Goal: Contribute content

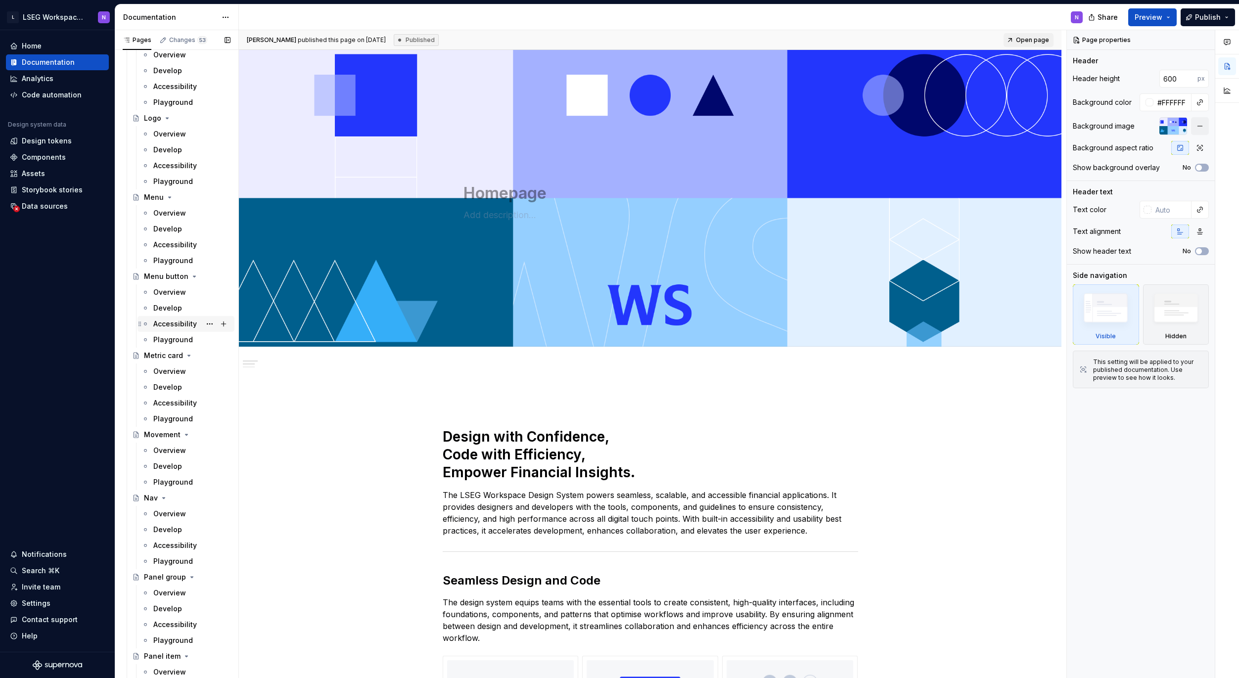
scroll to position [2970, 0]
click at [165, 294] on div "Overview" at bounding box center [169, 292] width 33 height 10
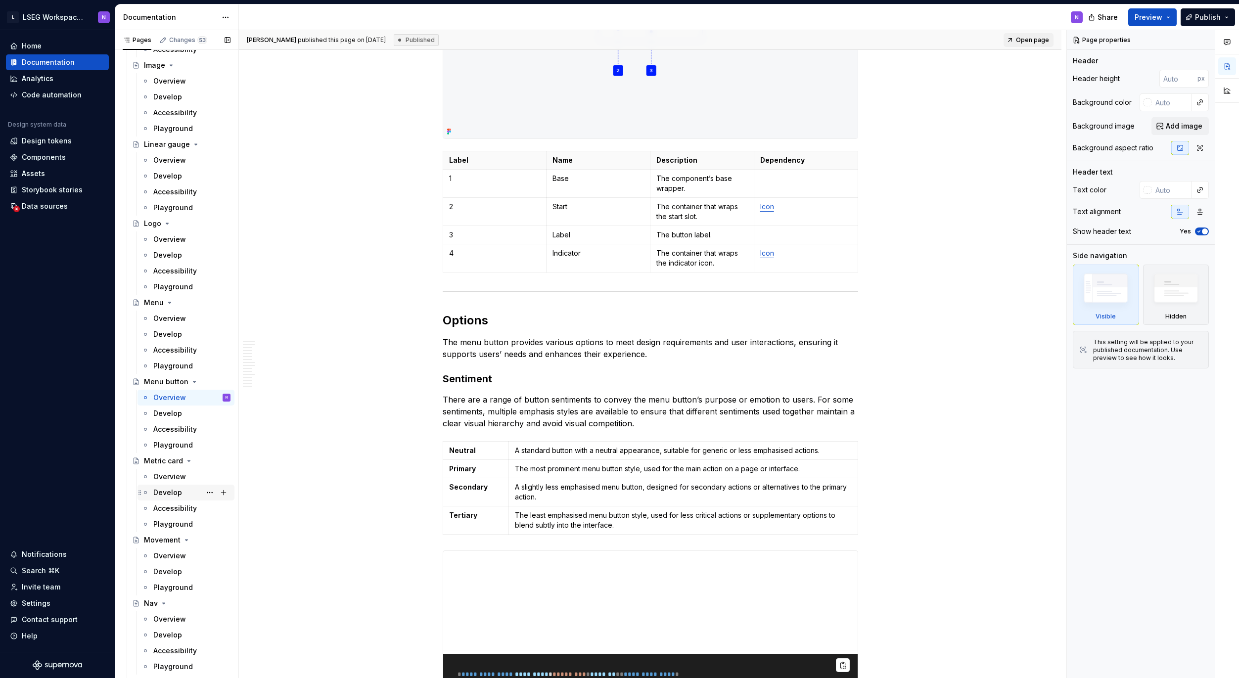
scroll to position [2857, 0]
click at [161, 325] on div "Overview" at bounding box center [169, 326] width 33 height 10
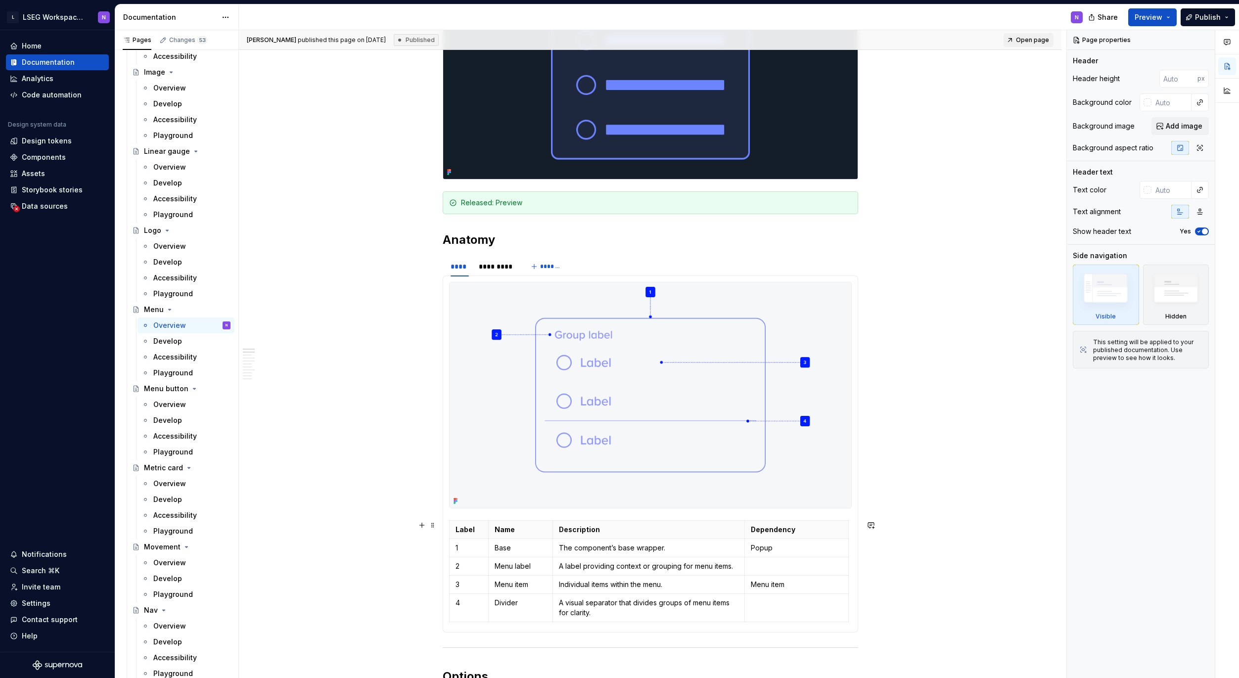
scroll to position [261, 0]
click at [499, 269] on div "*********" at bounding box center [496, 267] width 35 height 10
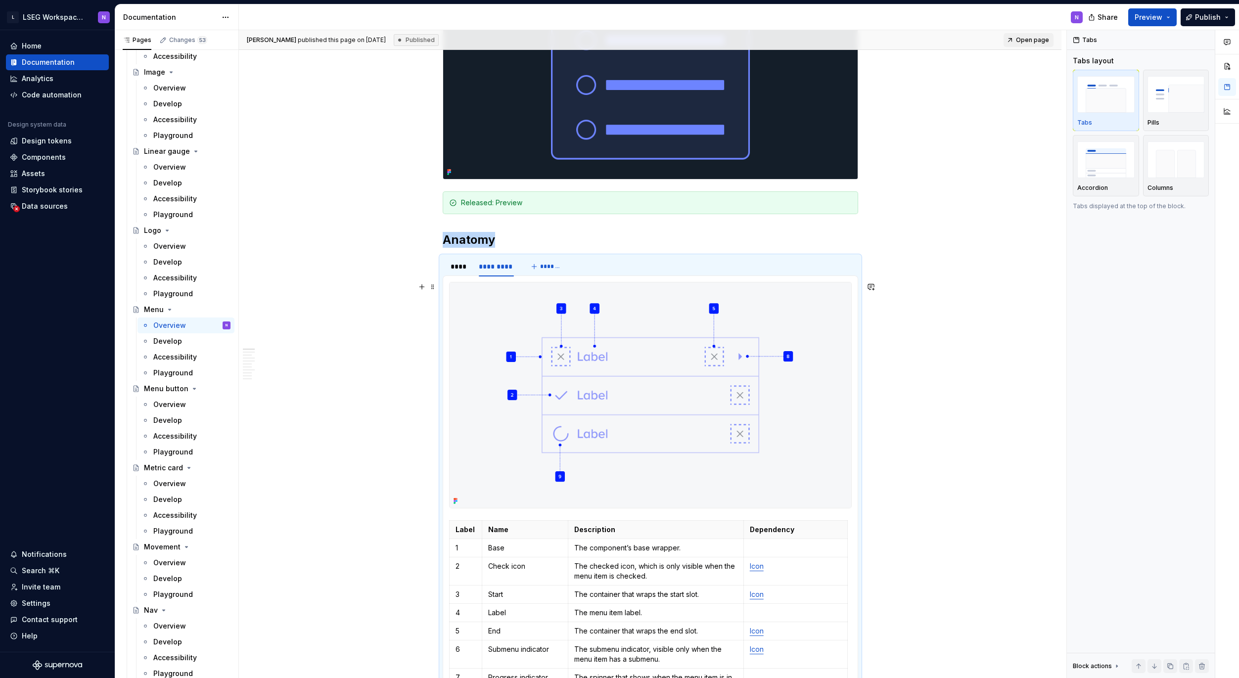
click at [609, 384] on img at bounding box center [651, 396] width 402 height 226
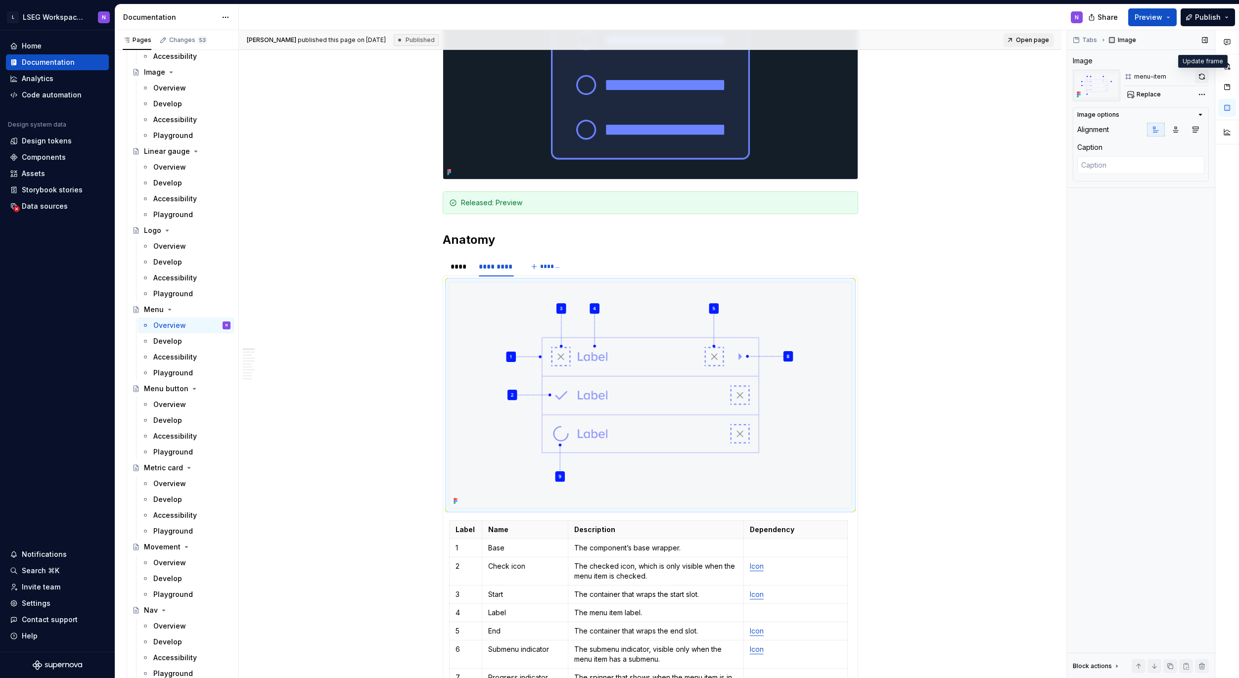
click at [1199, 75] on button "button" at bounding box center [1202, 77] width 14 height 14
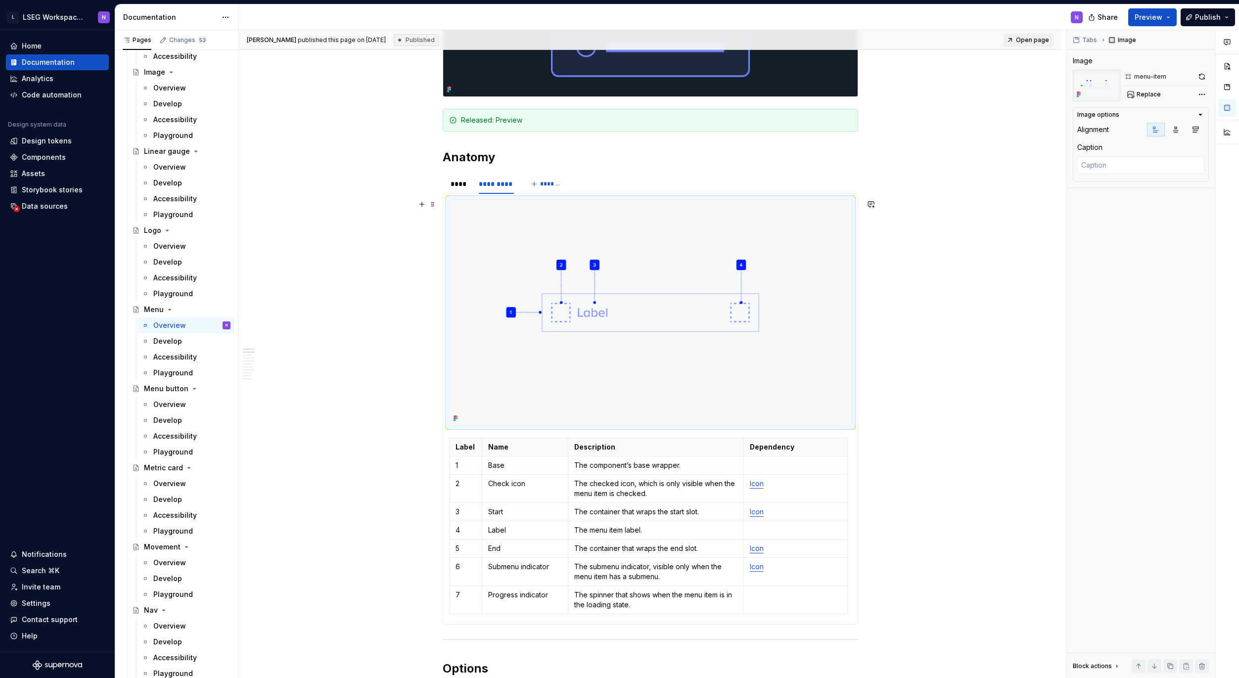
scroll to position [346, 0]
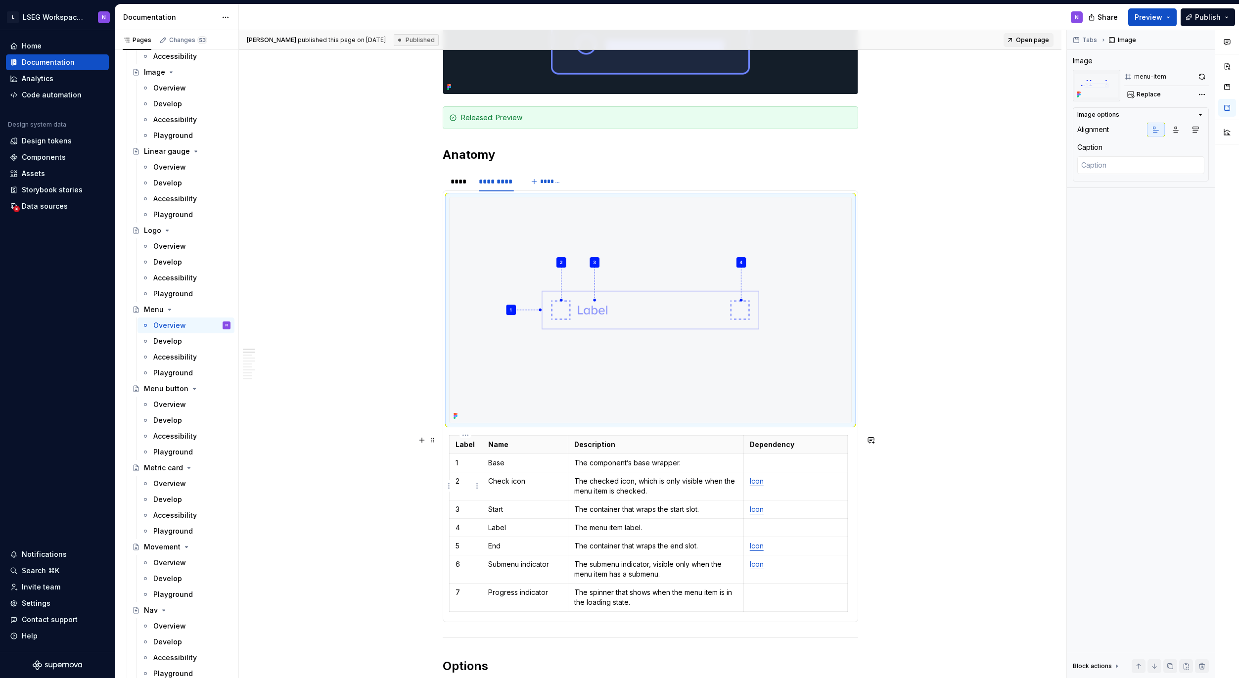
click at [464, 491] on td "2" at bounding box center [465, 486] width 33 height 28
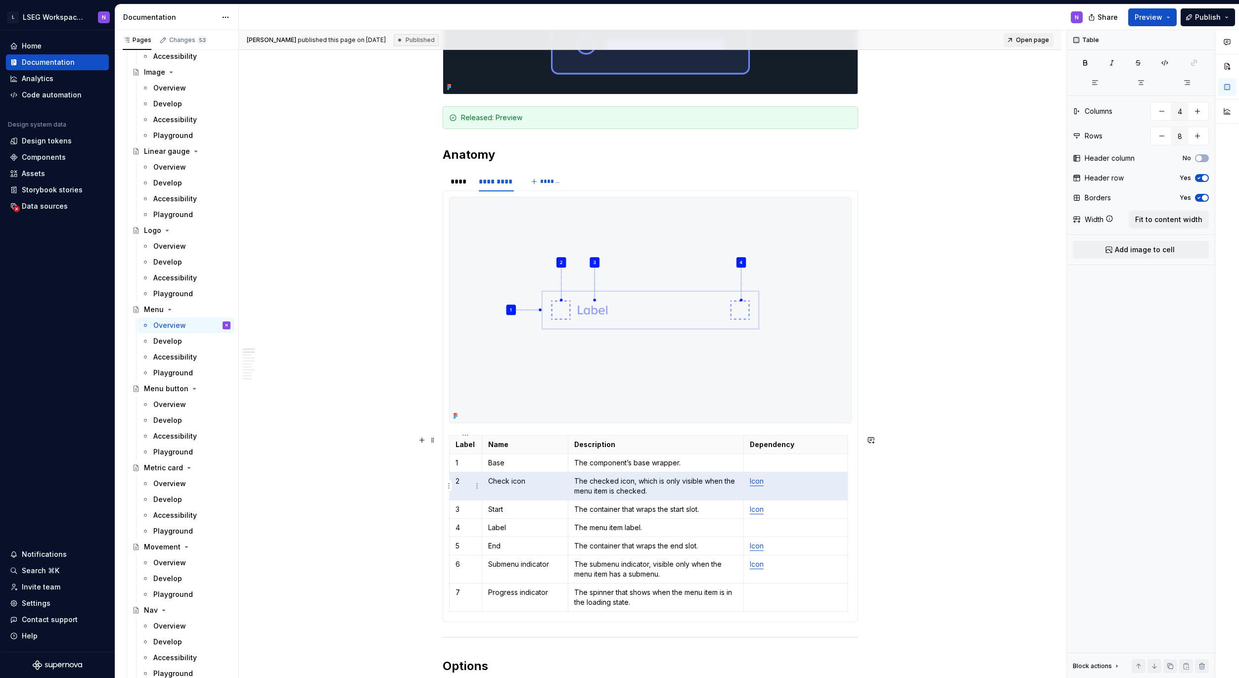
drag, startPoint x: 760, startPoint y: 487, endPoint x: 465, endPoint y: 488, distance: 295.9
click at [464, 488] on tr "2 Check icon The checked icon, which is only visible when the menu item is chec…" at bounding box center [648, 486] width 398 height 28
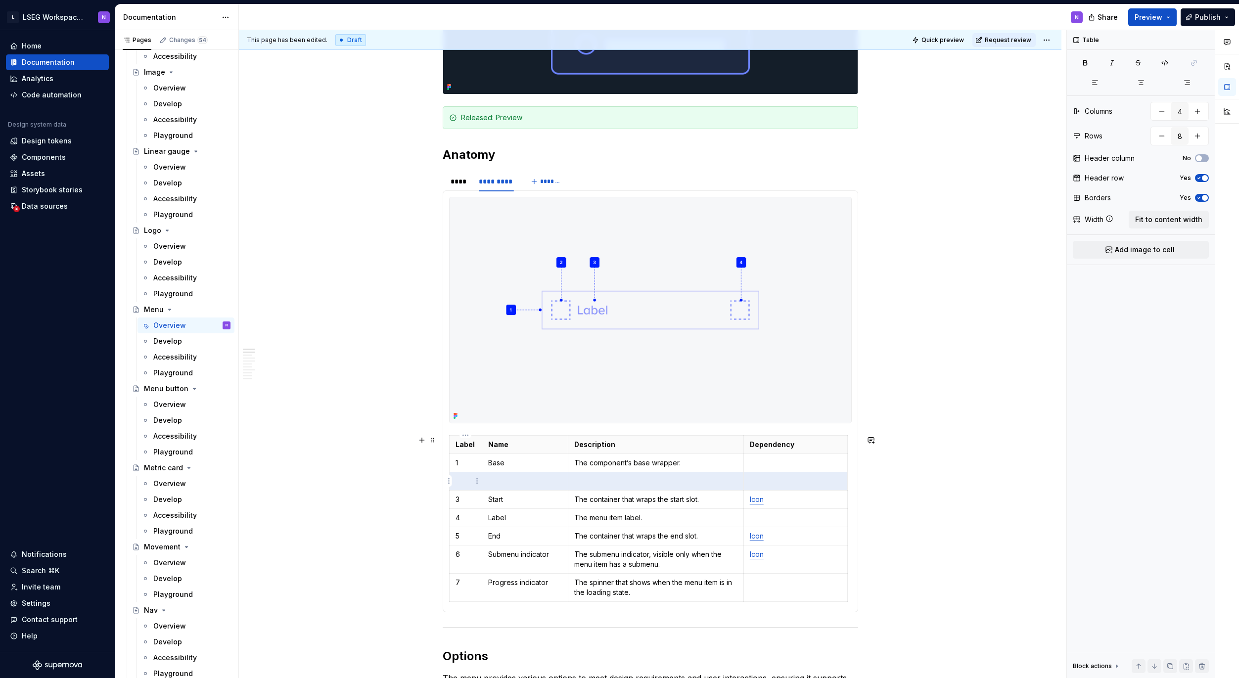
click at [464, 483] on p at bounding box center [466, 481] width 21 height 10
type textarea "*"
click at [450, 481] on html "L LSEG Workspace Design System N Home Documentation Analytics Code automation D…" at bounding box center [619, 339] width 1239 height 678
click at [479, 580] on div "Delete row" at bounding box center [497, 583] width 64 height 10
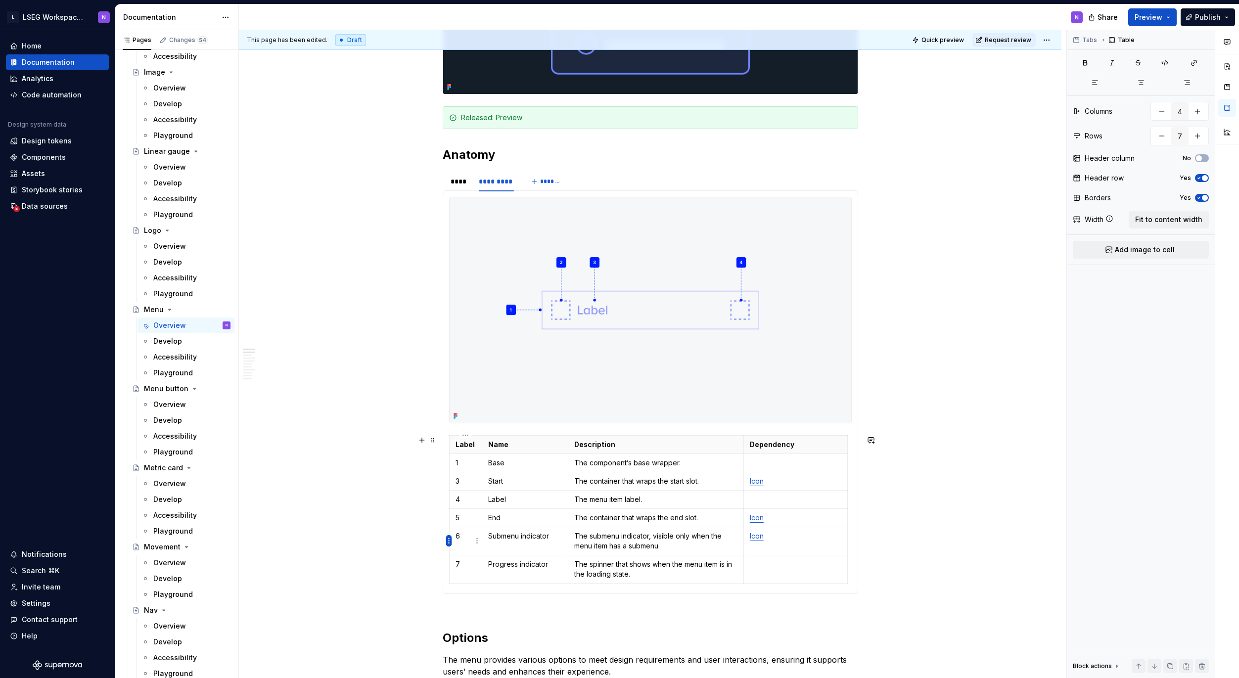
click at [450, 540] on html "L LSEG Workspace Design System N Home Documentation Analytics Code automation D…" at bounding box center [619, 339] width 1239 height 678
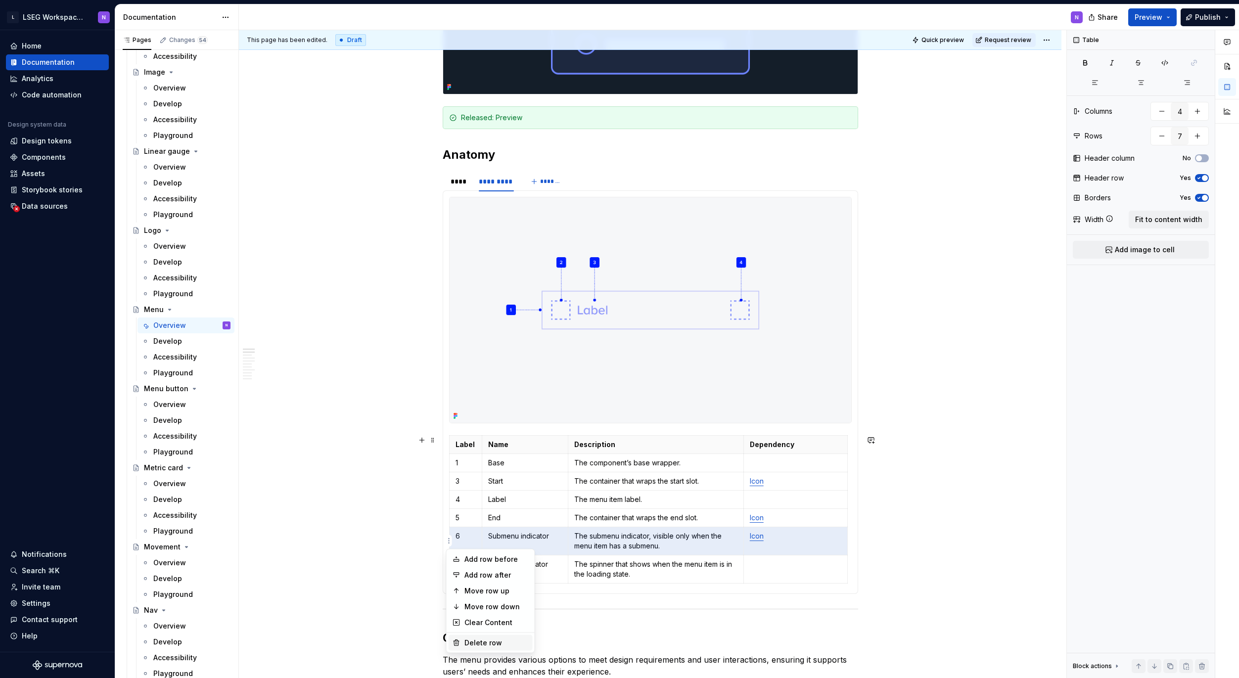
click at [477, 643] on div "Delete row" at bounding box center [497, 643] width 64 height 10
type input "6"
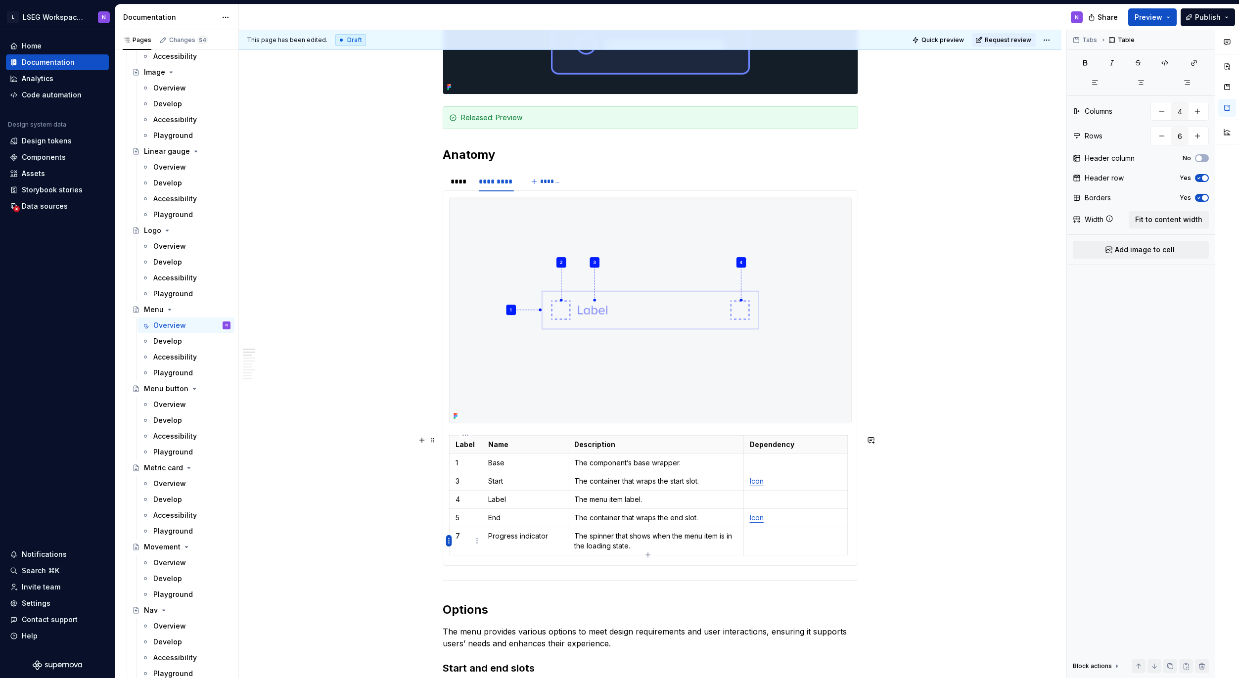
click at [446, 539] on html "L LSEG Workspace Design System N Home Documentation Analytics Code automation D…" at bounding box center [619, 339] width 1239 height 678
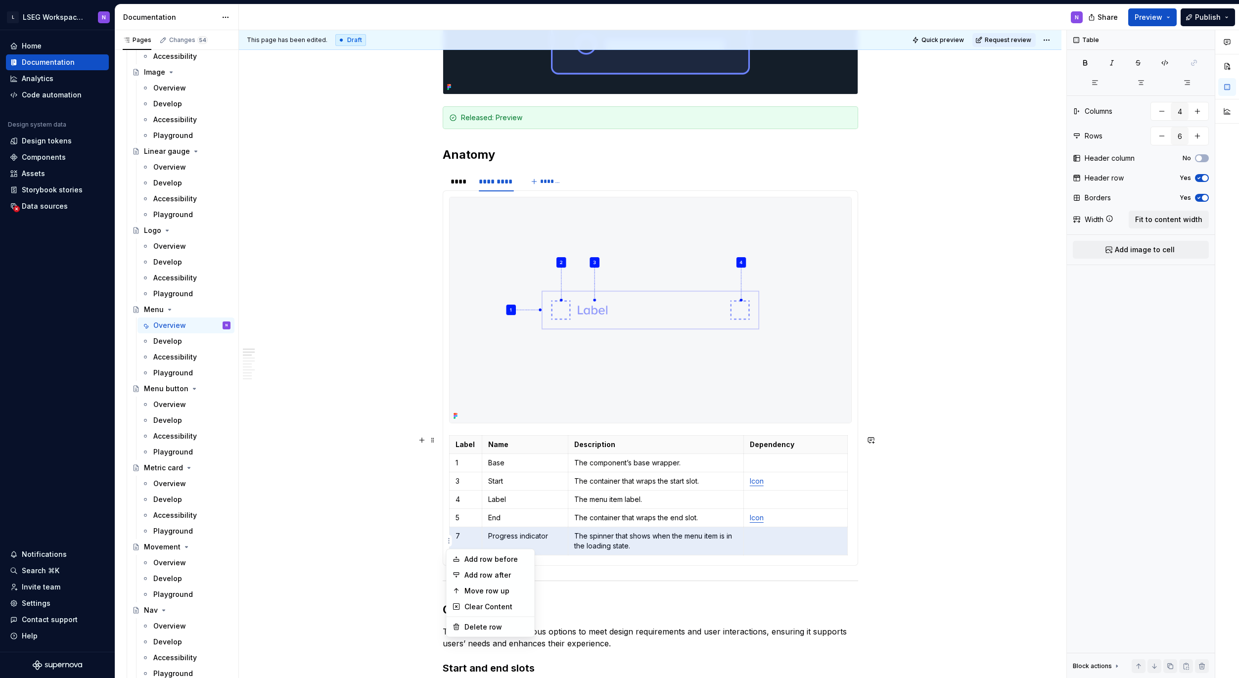
drag, startPoint x: 479, startPoint y: 632, endPoint x: 479, endPoint y: 626, distance: 5.4
click at [479, 632] on div "Delete row" at bounding box center [497, 627] width 64 height 10
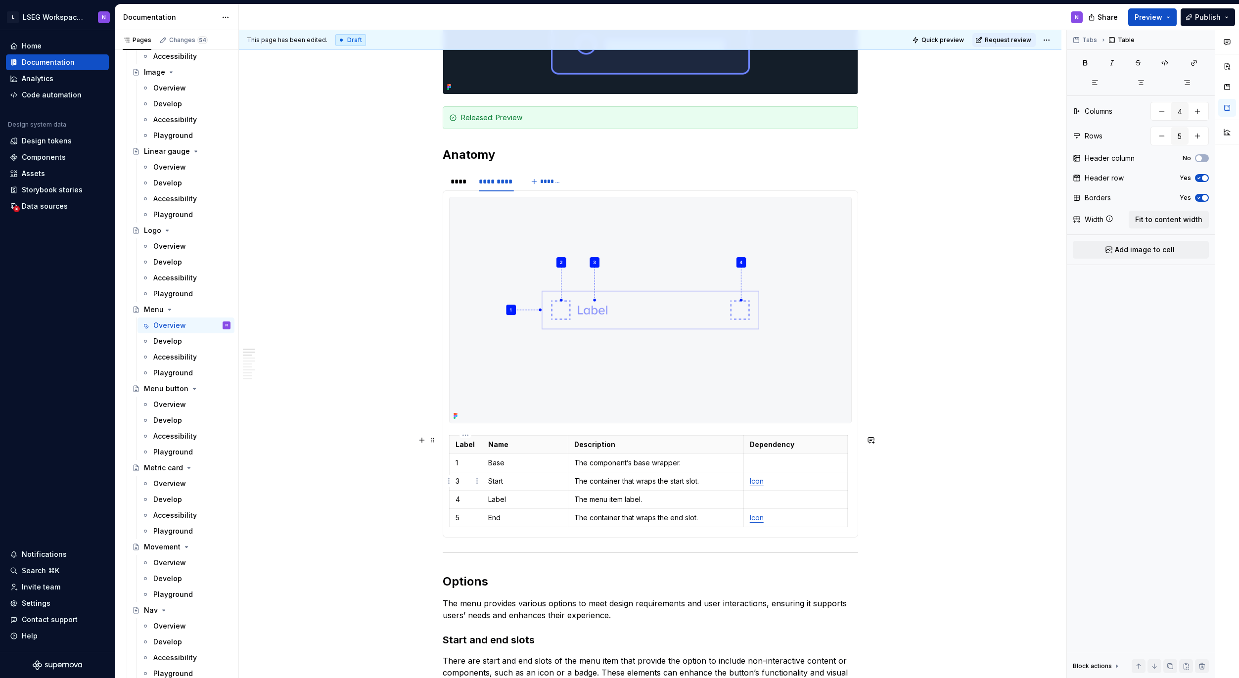
click at [470, 482] on p "3" at bounding box center [466, 481] width 21 height 10
click at [454, 503] on td "4" at bounding box center [465, 499] width 33 height 18
drag, startPoint x: 462, startPoint y: 520, endPoint x: 451, endPoint y: 519, distance: 10.9
click at [454, 520] on td "5" at bounding box center [465, 518] width 33 height 18
click at [389, 522] on div "This page has been edited. Draft Quick preview Request review Menu The menu com…" at bounding box center [653, 354] width 828 height 649
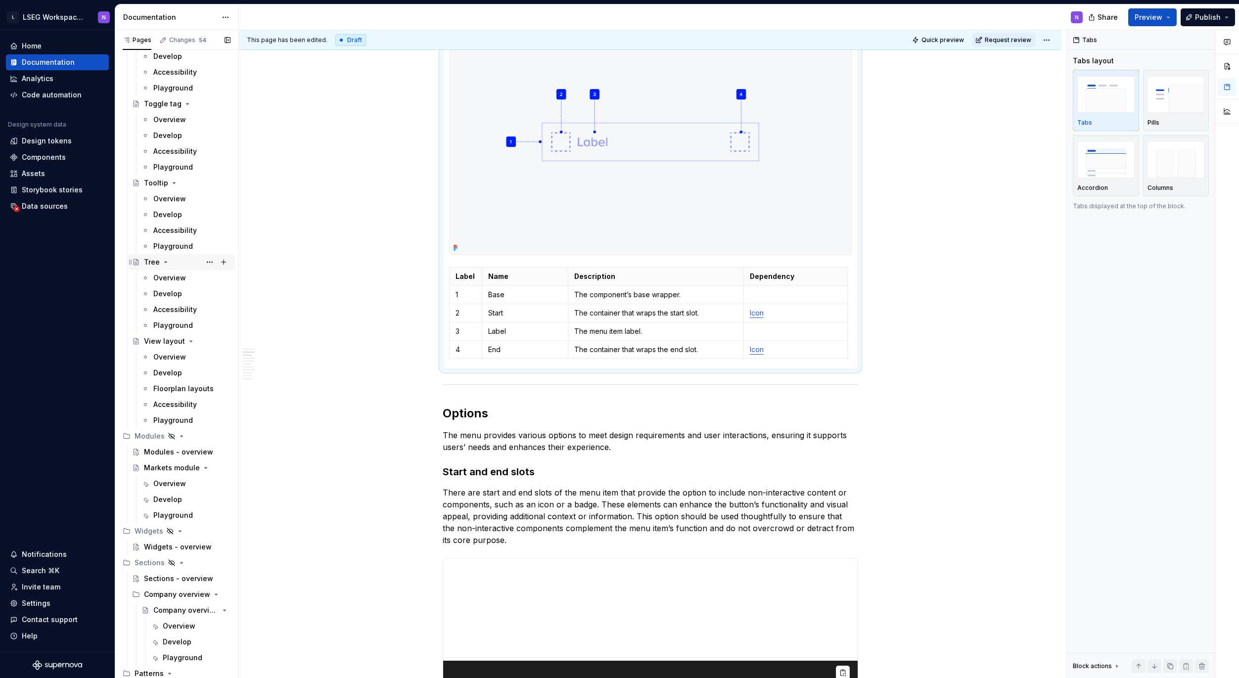
scroll to position [4825, 0]
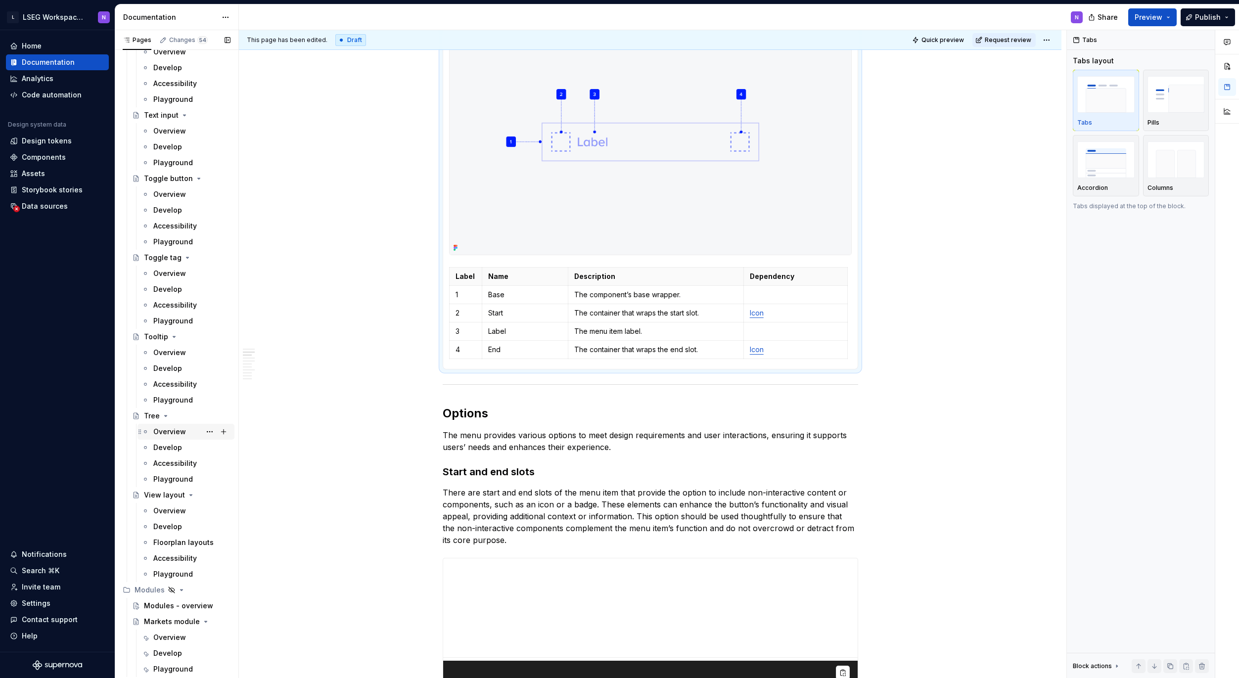
click at [169, 432] on div "Overview" at bounding box center [169, 432] width 33 height 10
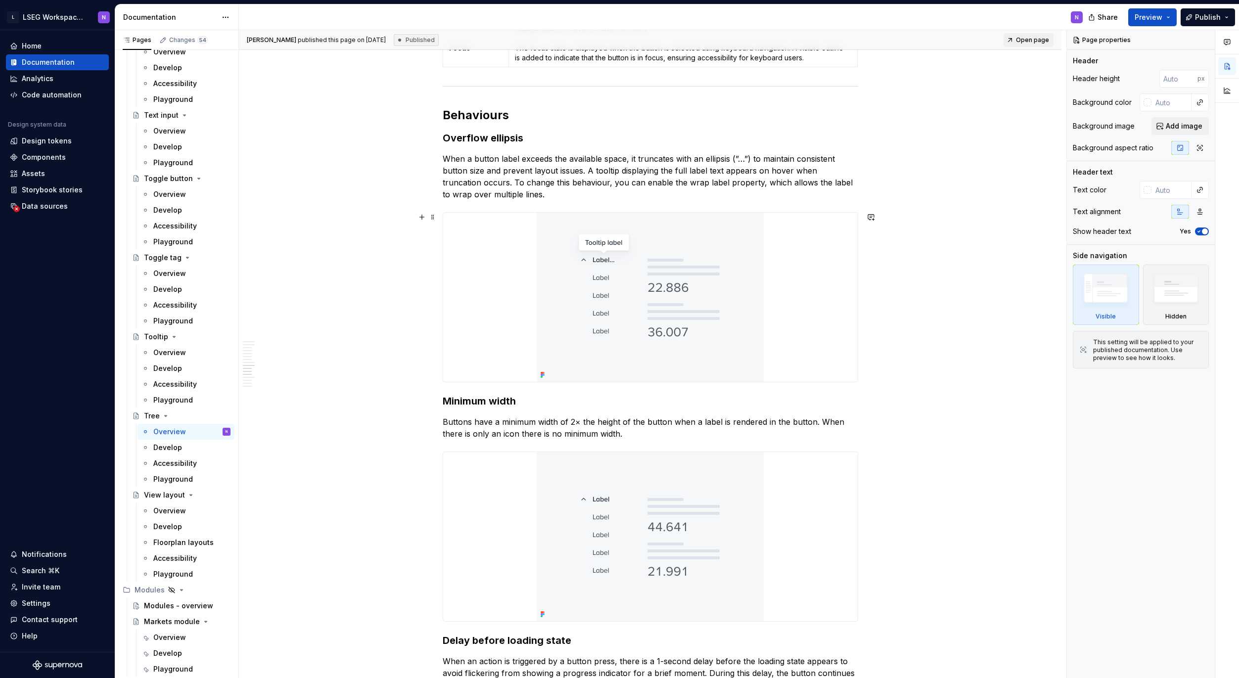
click at [754, 298] on img at bounding box center [650, 297] width 227 height 169
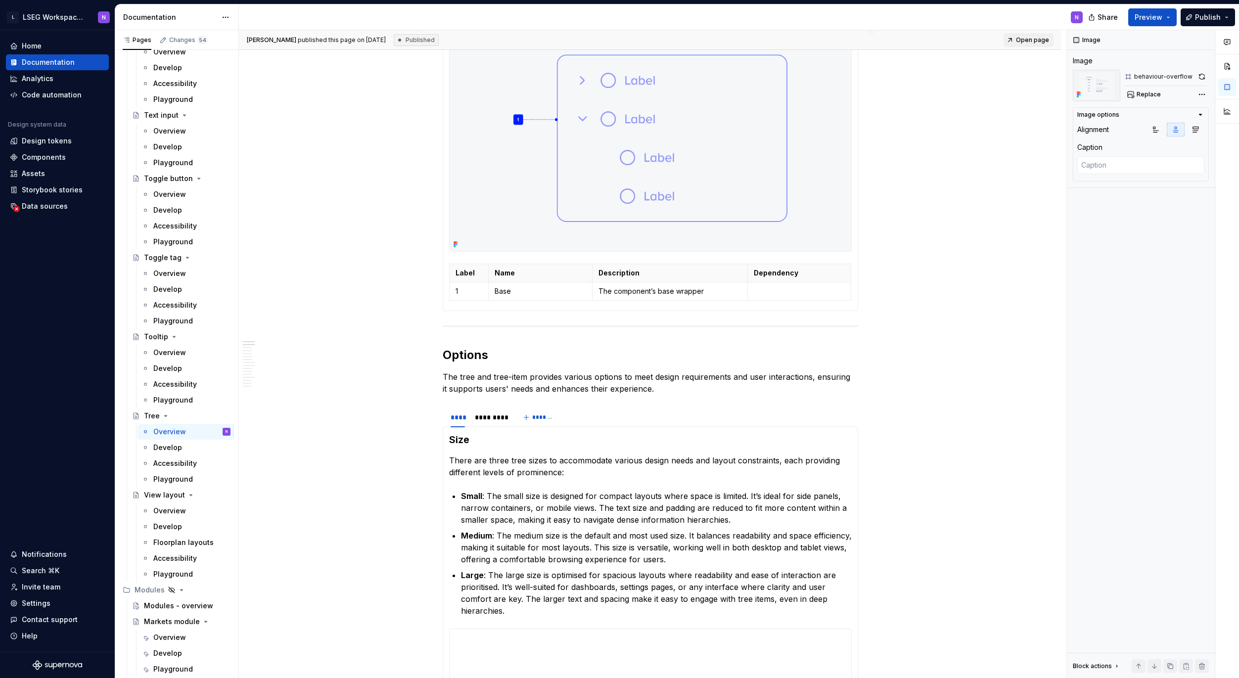
scroll to position [339, 0]
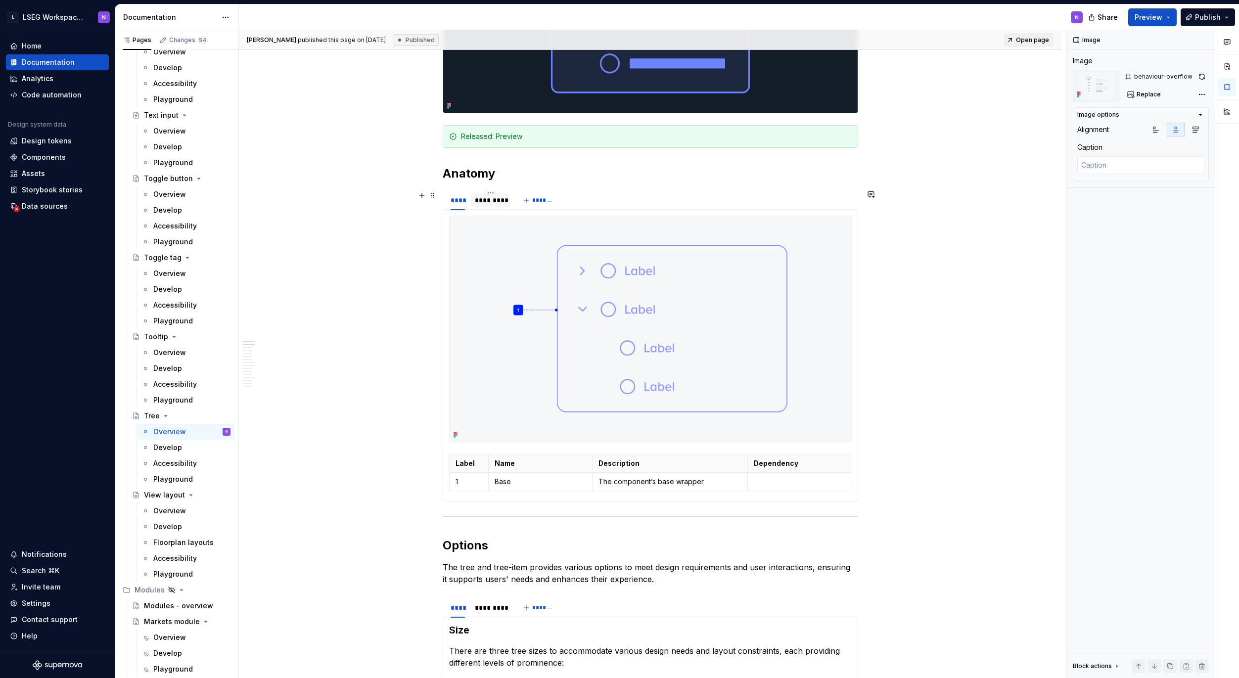
click at [499, 202] on div "*********" at bounding box center [490, 200] width 31 height 10
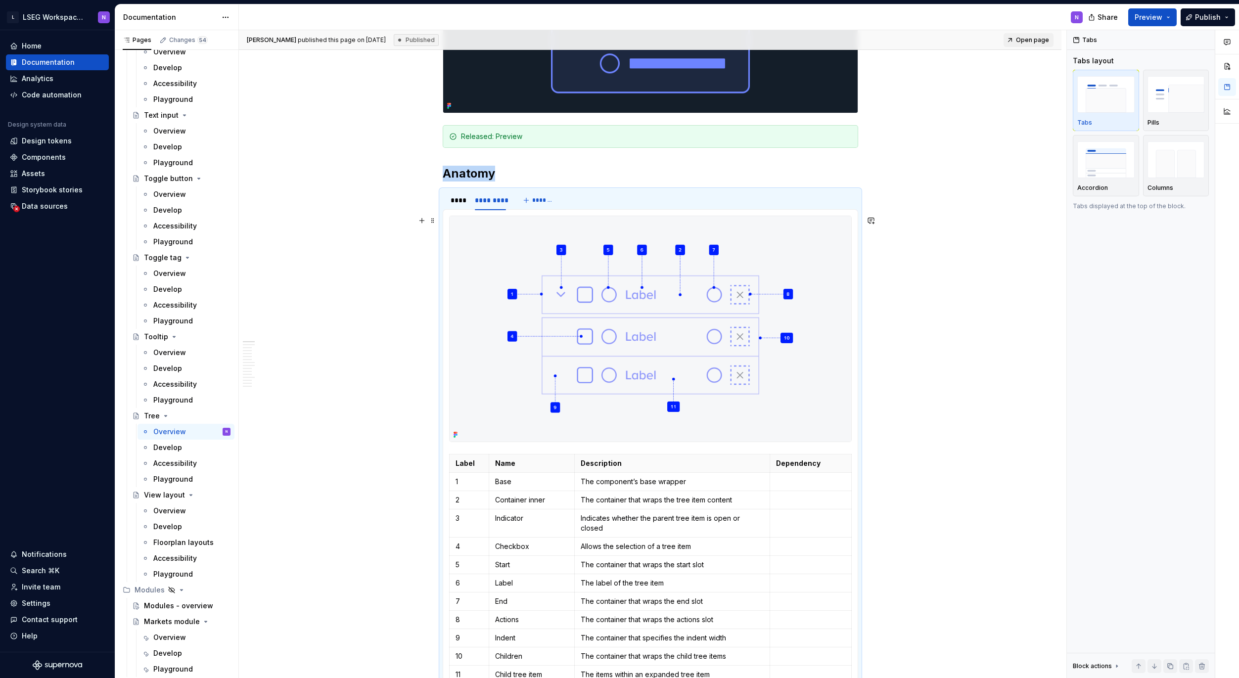
click at [752, 305] on img at bounding box center [651, 329] width 402 height 226
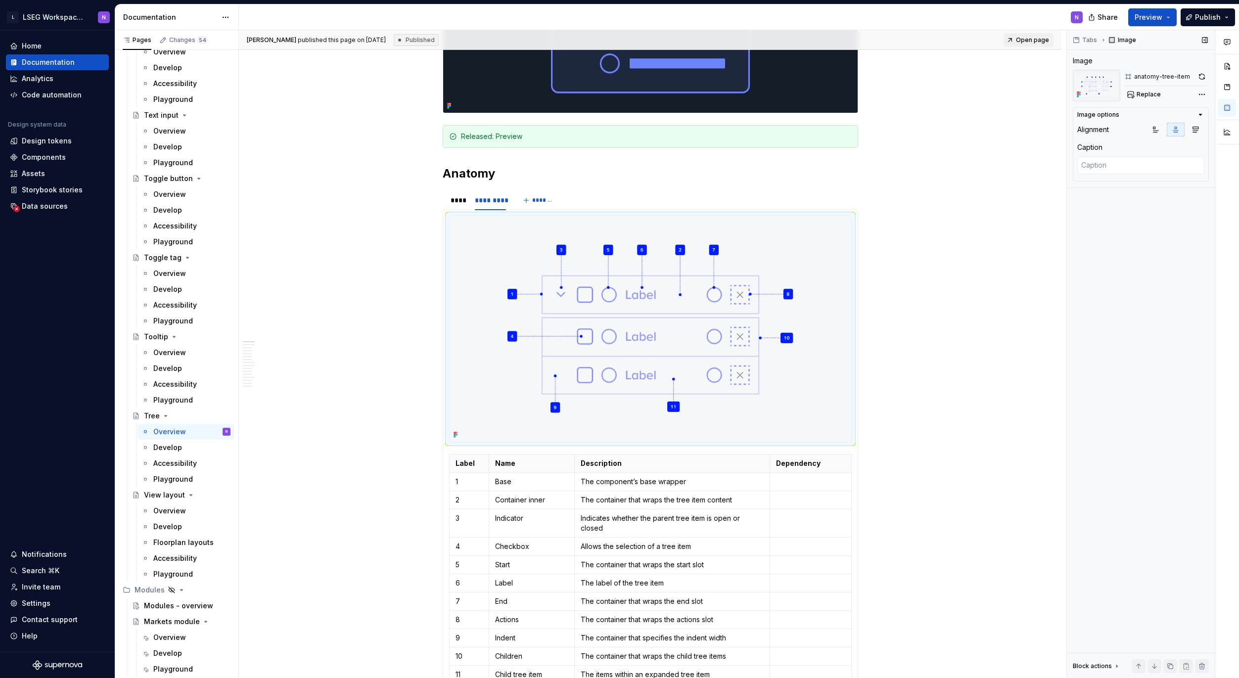
click at [1201, 77] on button "button" at bounding box center [1202, 77] width 14 height 14
click at [1202, 92] on div "Comments Open comments No comments yet Select ‘Comment’ from the block context …" at bounding box center [1153, 354] width 172 height 649
drag, startPoint x: 925, startPoint y: 302, endPoint x: 897, endPoint y: 303, distance: 28.7
click at [925, 302] on html "L LSEG Workspace Design System N Home Documentation Analytics Code automation D…" at bounding box center [619, 339] width 1239 height 678
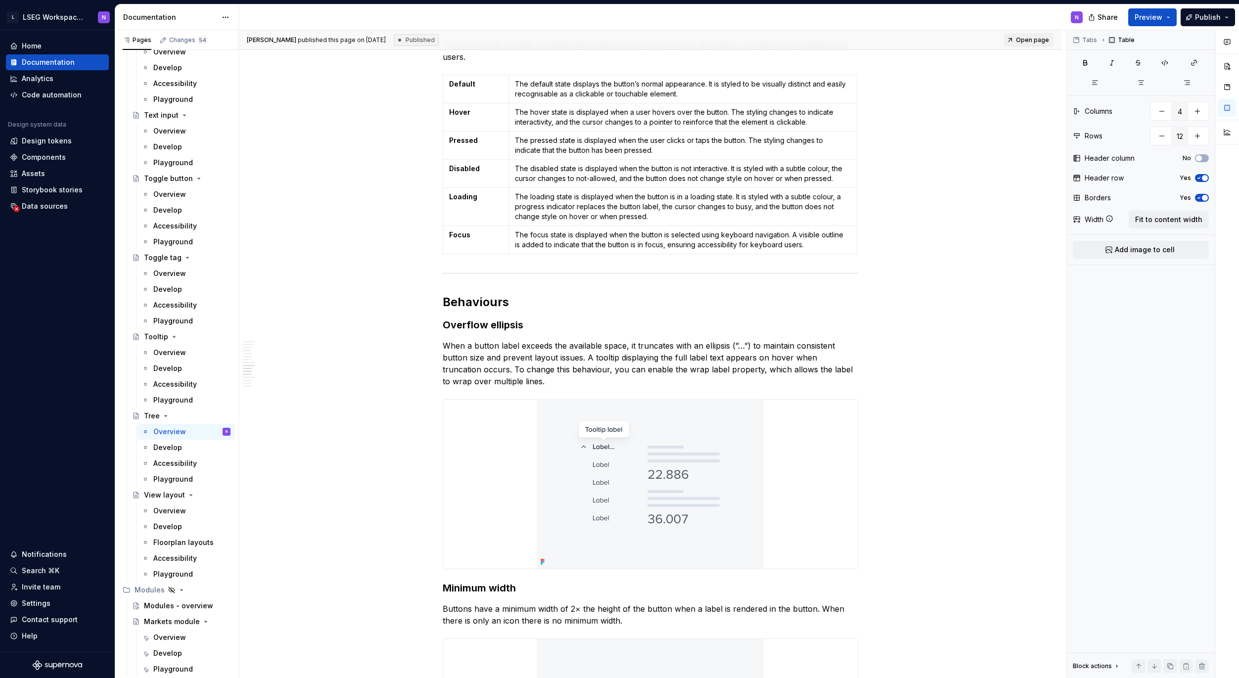
scroll to position [1806, 0]
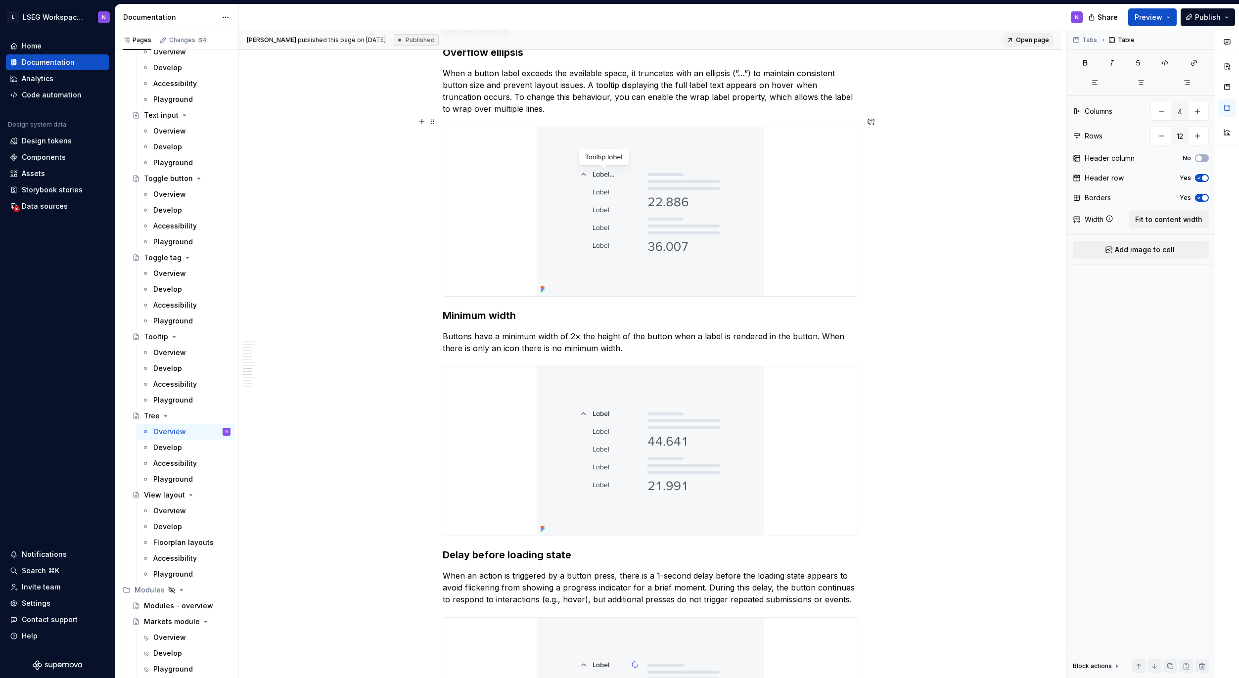
click at [787, 242] on div at bounding box center [650, 211] width 415 height 169
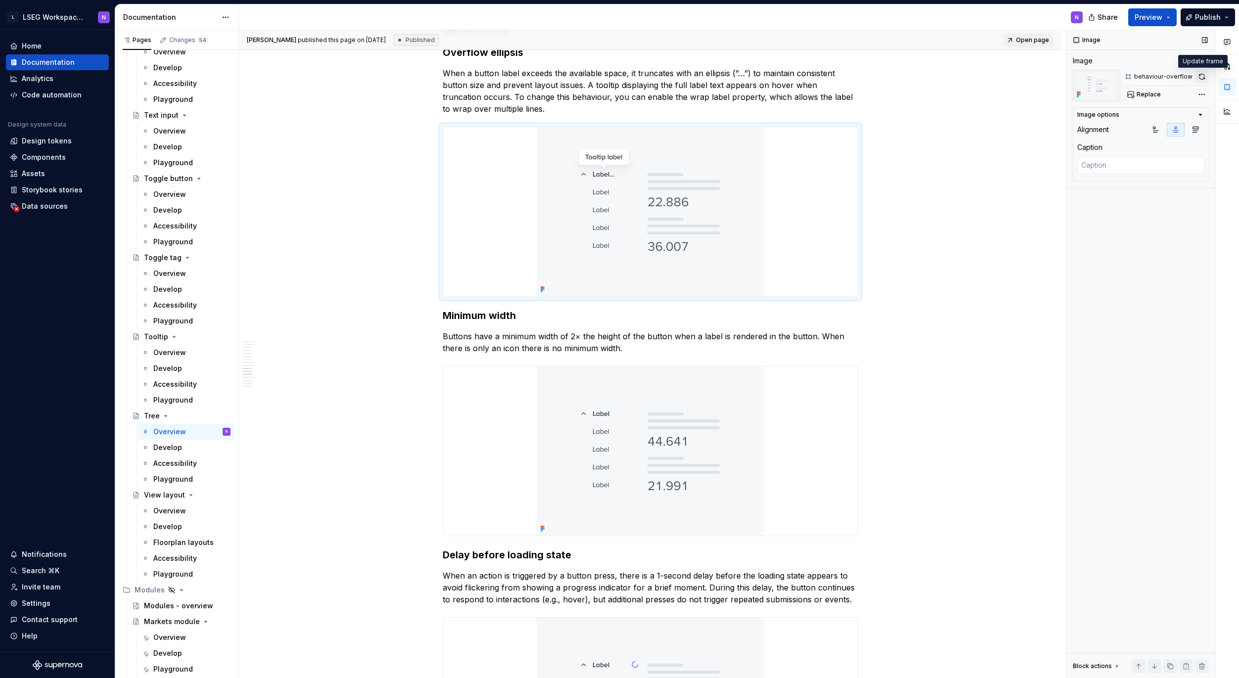
click at [1200, 79] on button "button" at bounding box center [1202, 77] width 14 height 14
click at [644, 426] on img at bounding box center [650, 451] width 227 height 169
click at [1200, 72] on button "button" at bounding box center [1202, 77] width 13 height 14
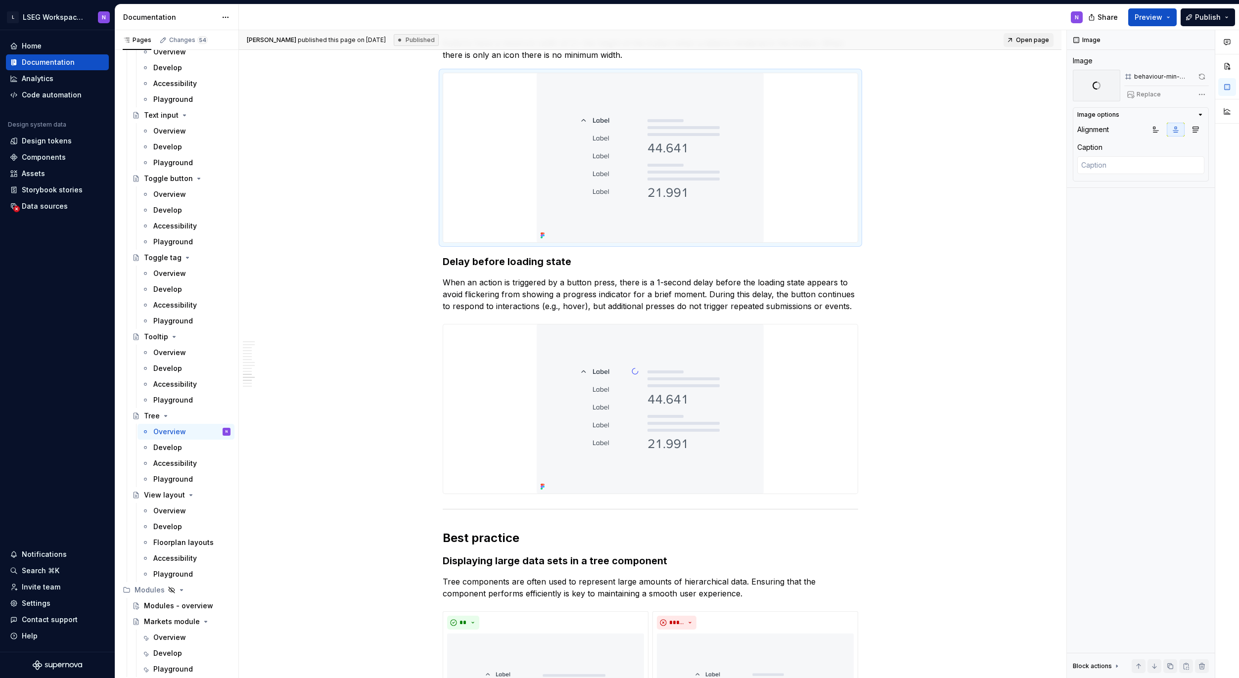
scroll to position [2101, 0]
click at [735, 385] on img at bounding box center [650, 407] width 227 height 169
click at [1200, 75] on button "button" at bounding box center [1203, 77] width 12 height 14
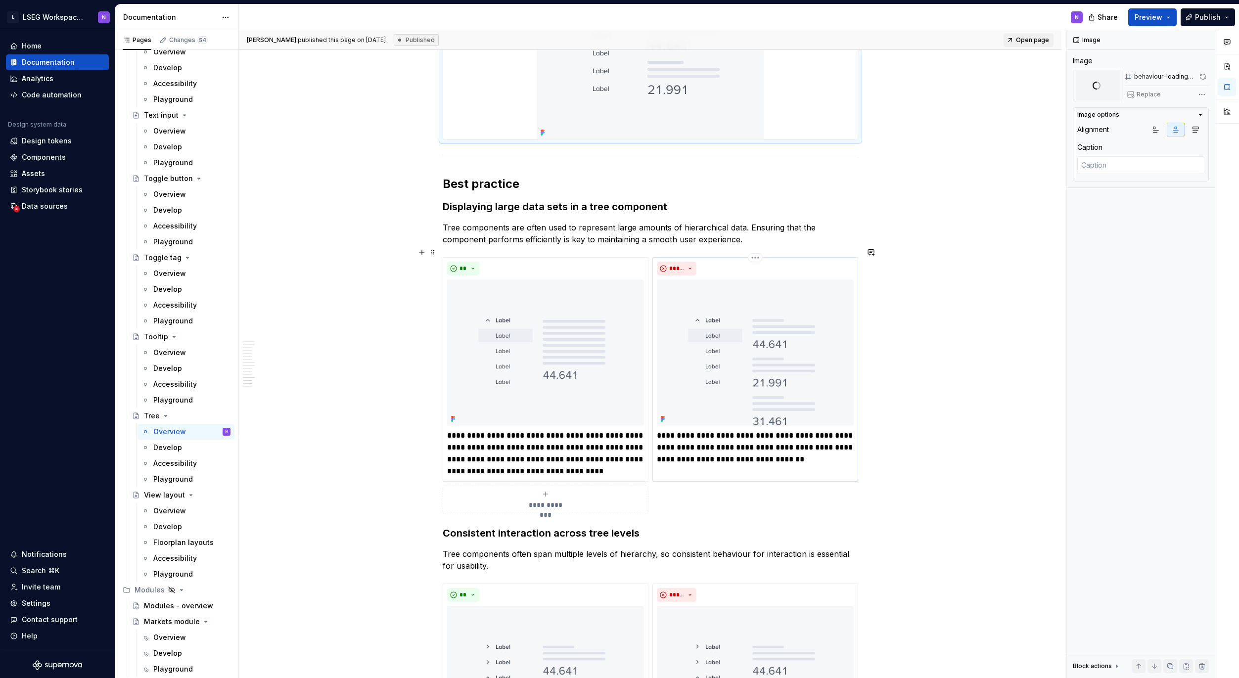
scroll to position [2512, 0]
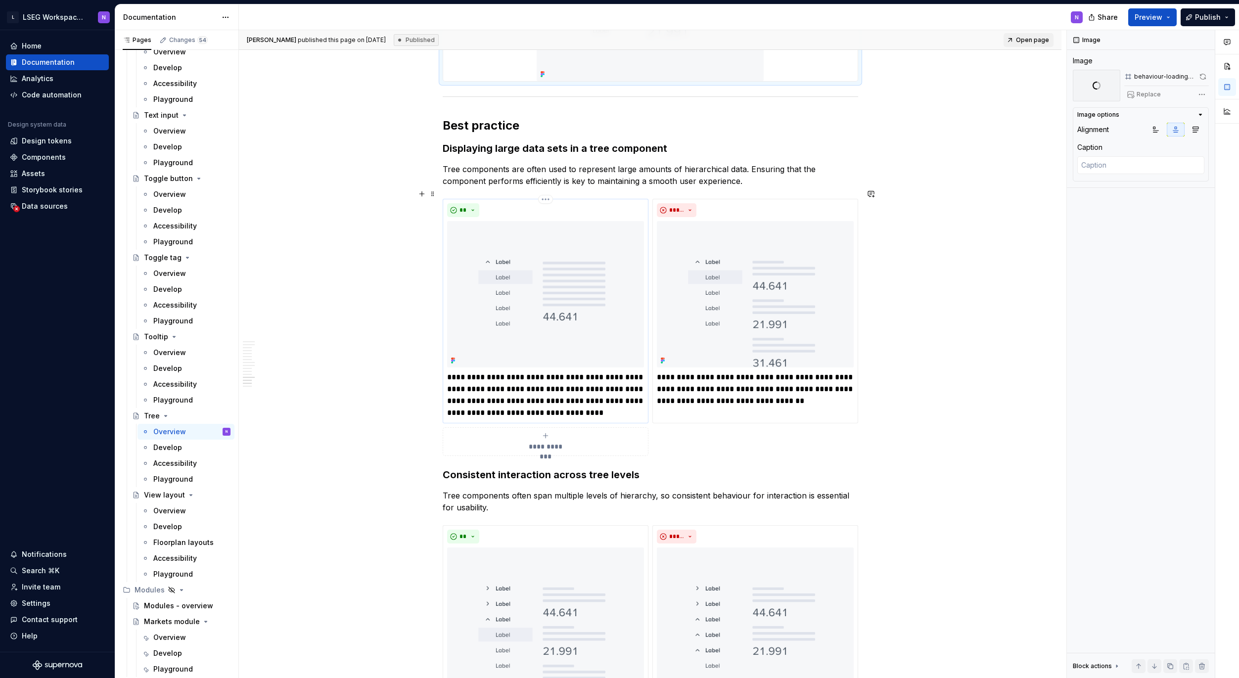
click at [558, 282] on img at bounding box center [545, 294] width 197 height 147
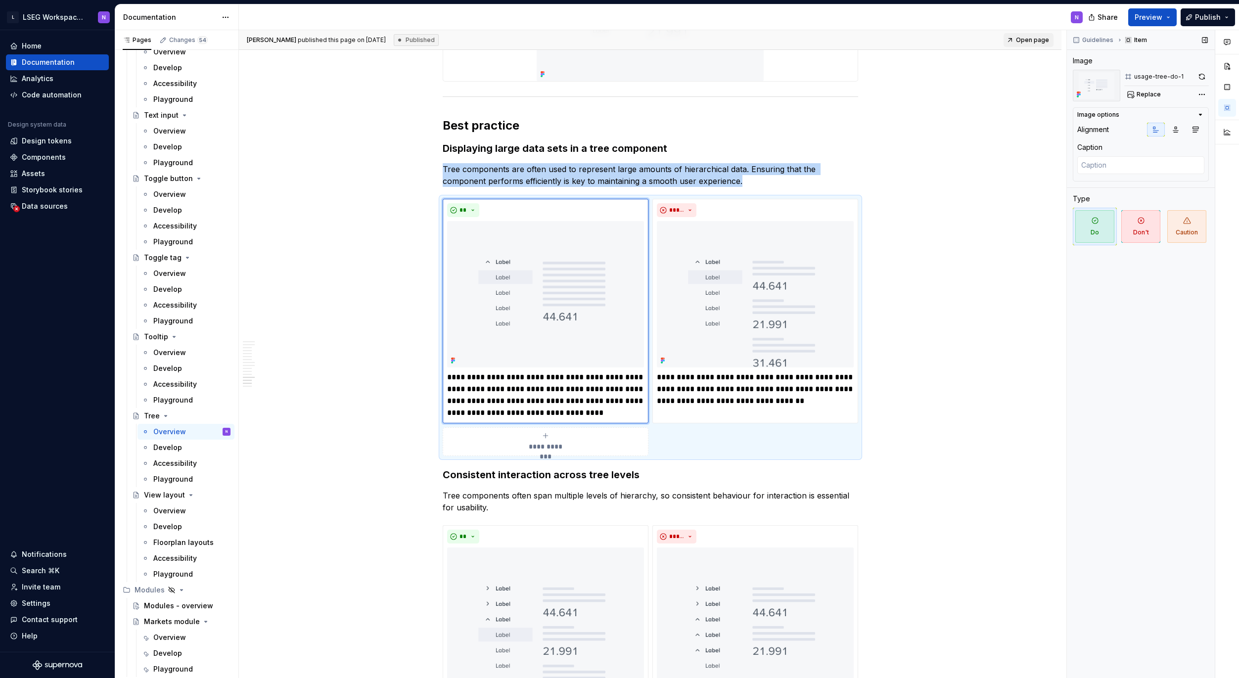
drag, startPoint x: 1202, startPoint y: 76, endPoint x: 1150, endPoint y: 106, distance: 60.1
click at [1201, 76] on button "button" at bounding box center [1202, 77] width 14 height 14
click at [773, 287] on img at bounding box center [755, 294] width 197 height 147
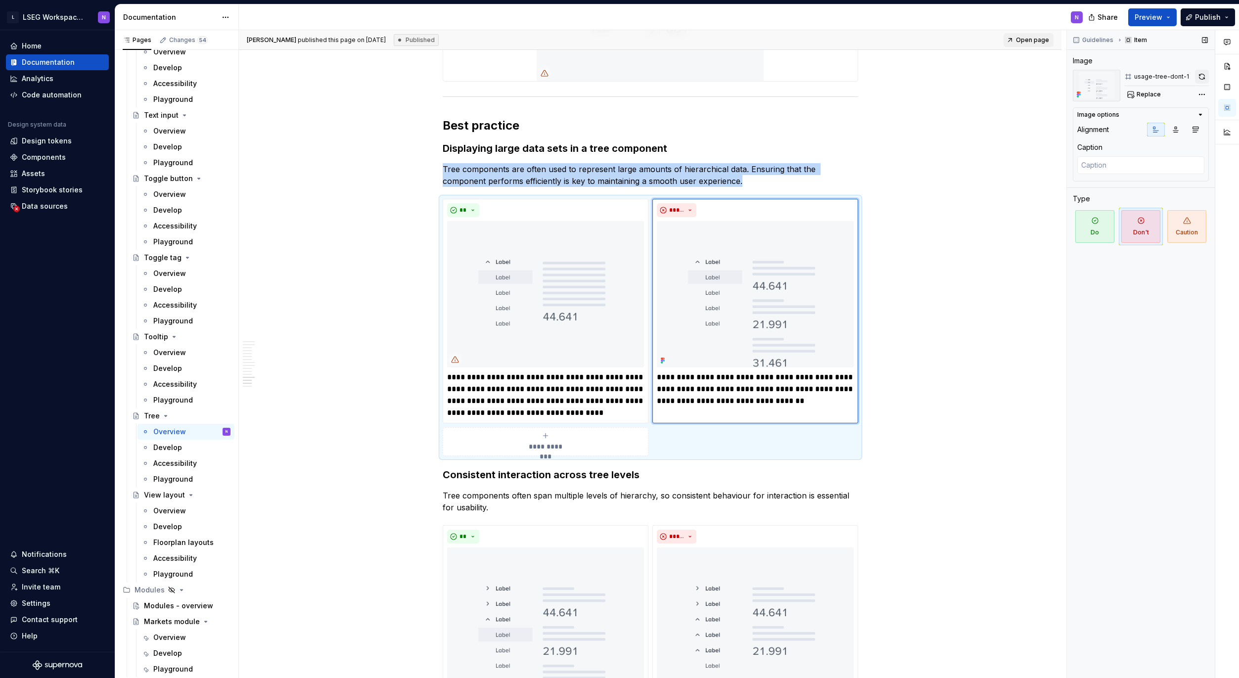
click at [1203, 76] on button "button" at bounding box center [1202, 77] width 14 height 14
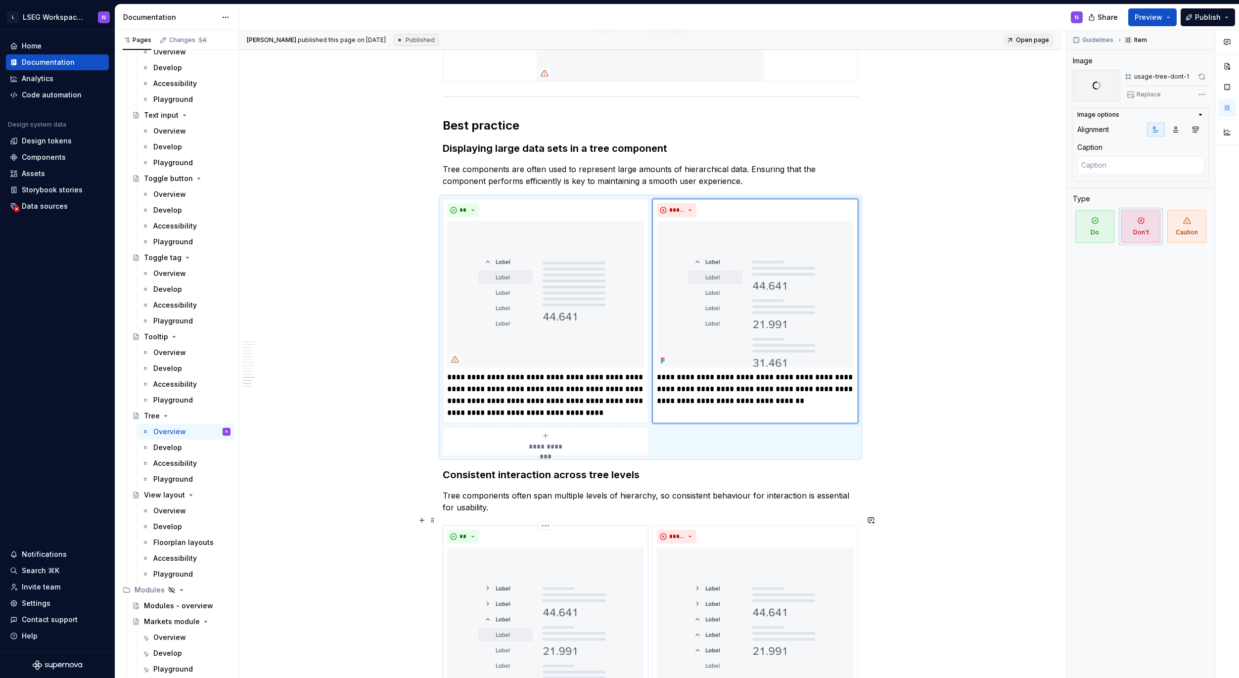
click at [548, 568] on body "L LSEG Workspace Design System N Home Documentation Analytics Code automation D…" at bounding box center [619, 339] width 1239 height 678
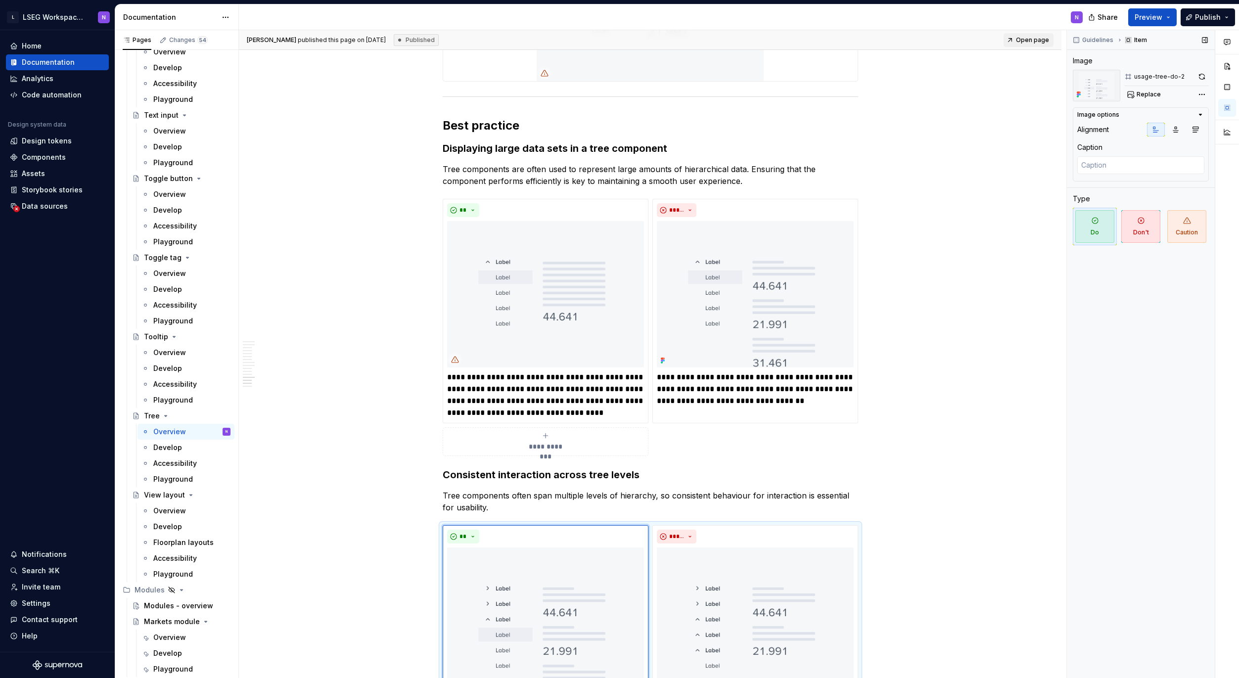
click at [1204, 75] on button "button" at bounding box center [1202, 77] width 14 height 14
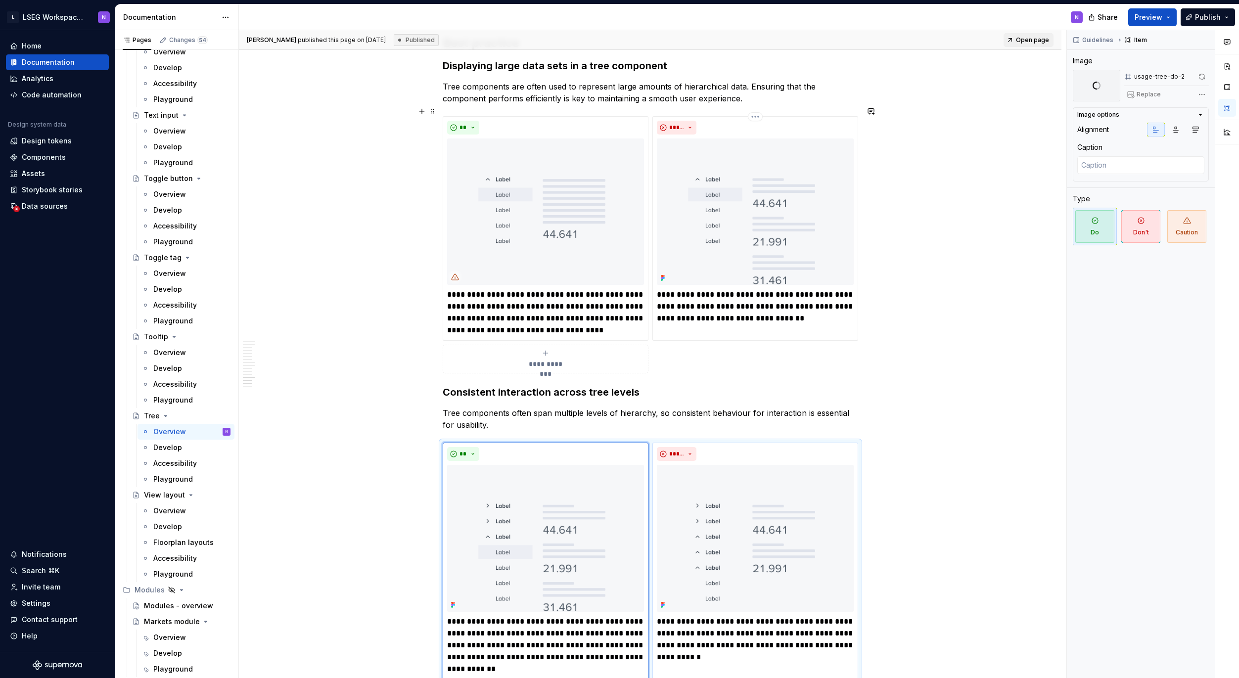
scroll to position [2689, 0]
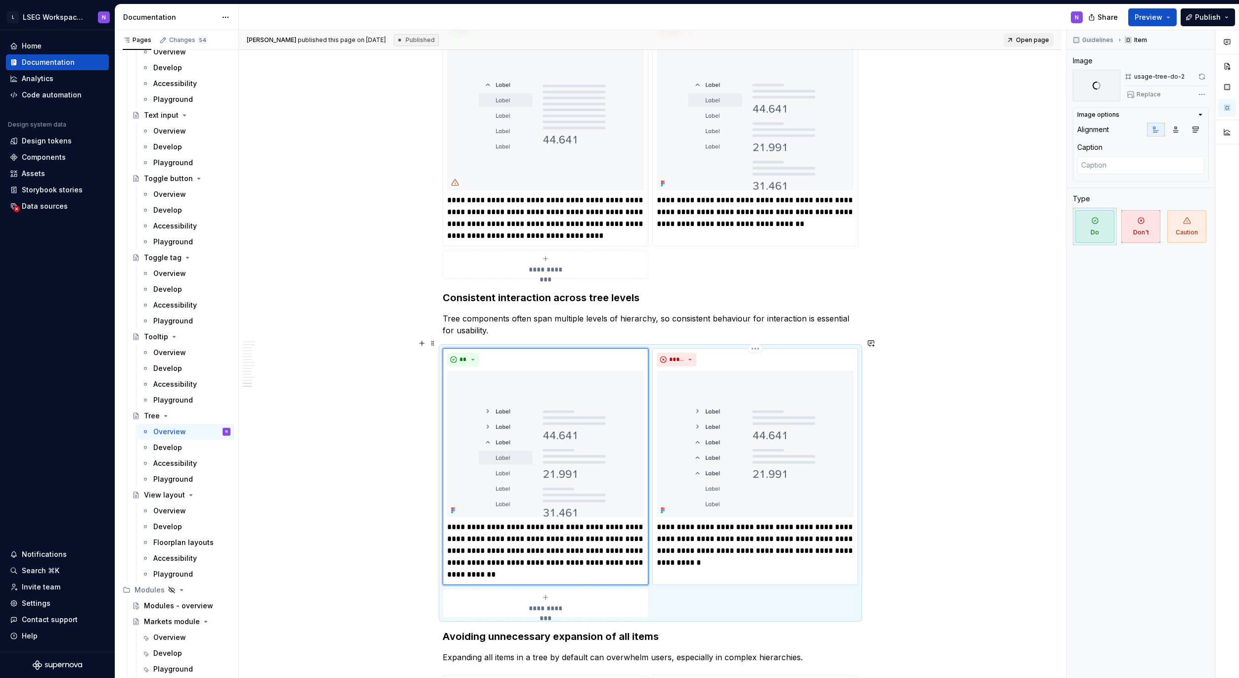
click at [734, 423] on img at bounding box center [755, 444] width 197 height 147
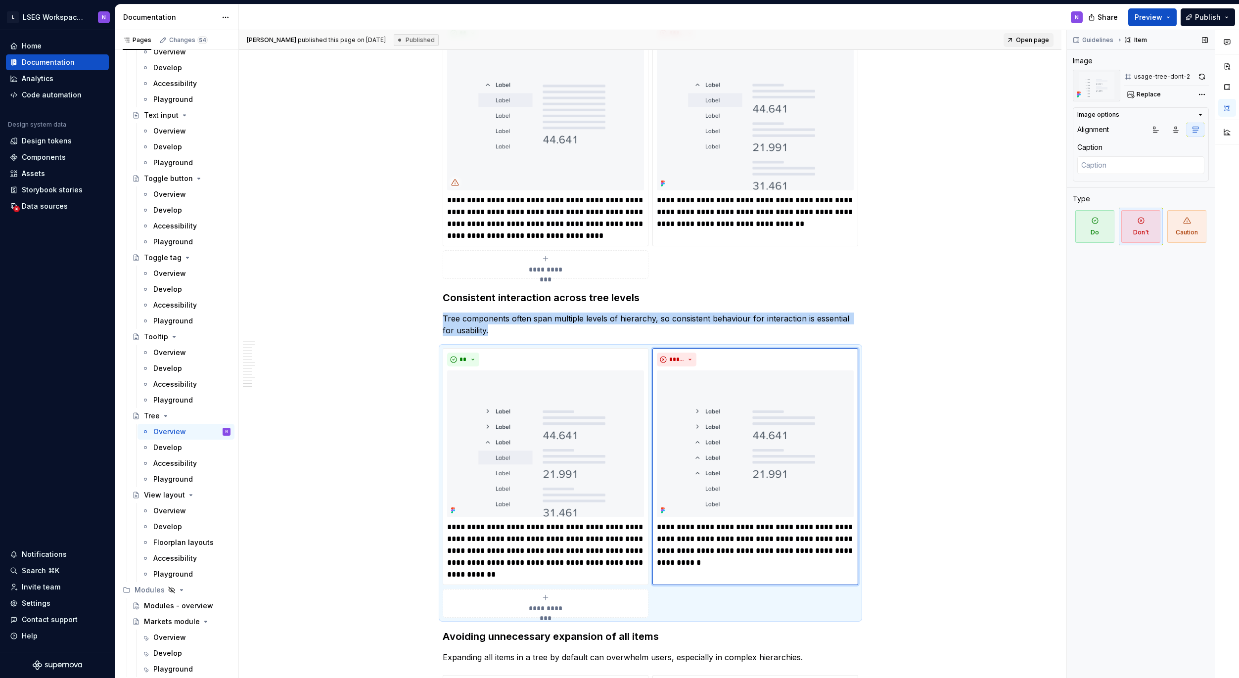
click at [1199, 76] on button "button" at bounding box center [1202, 77] width 14 height 14
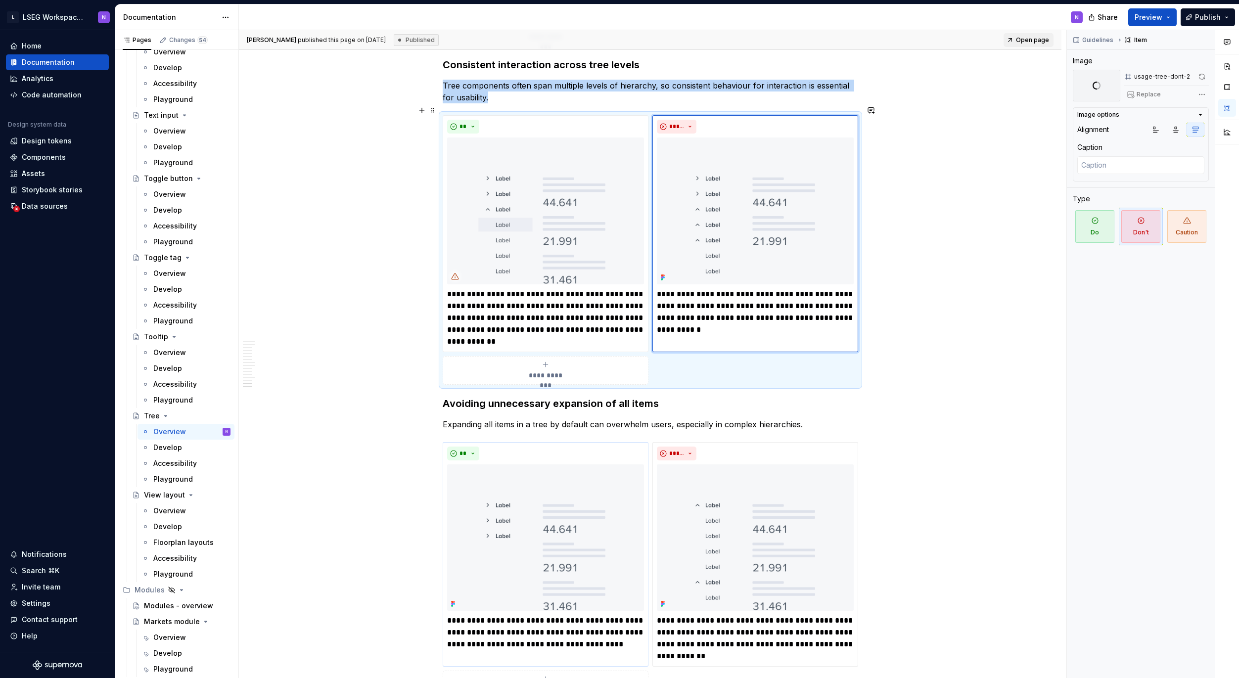
scroll to position [3087, 0]
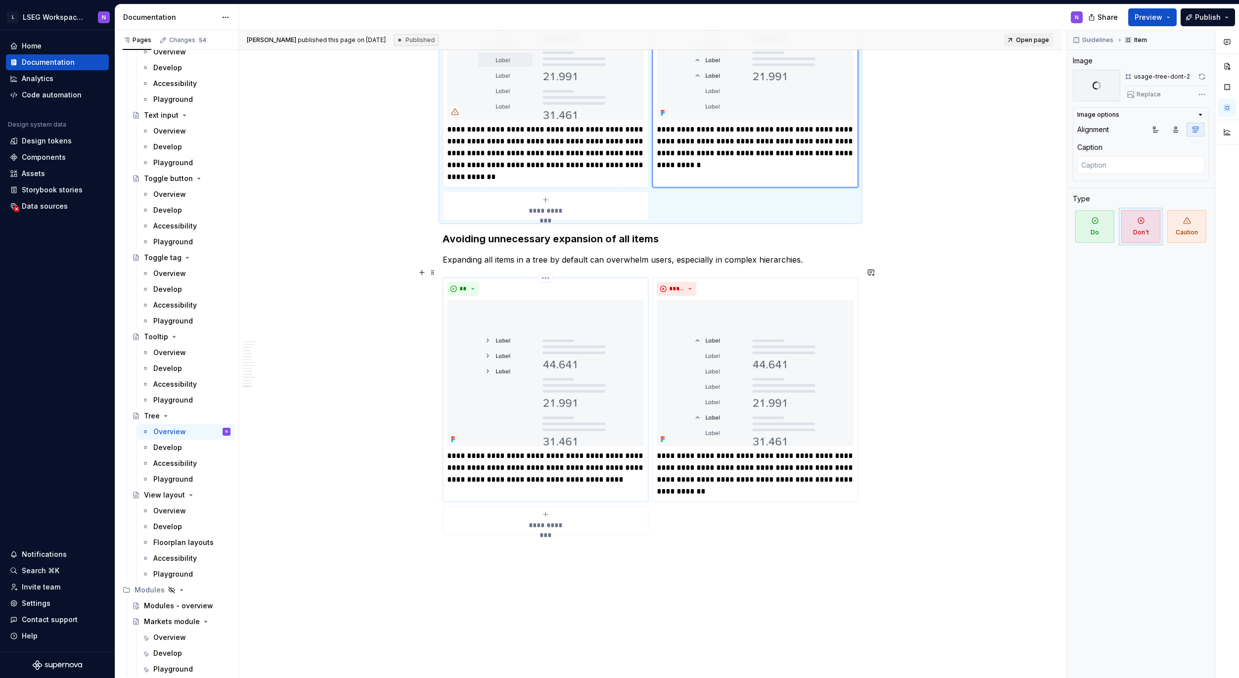
click at [541, 399] on img at bounding box center [545, 373] width 197 height 147
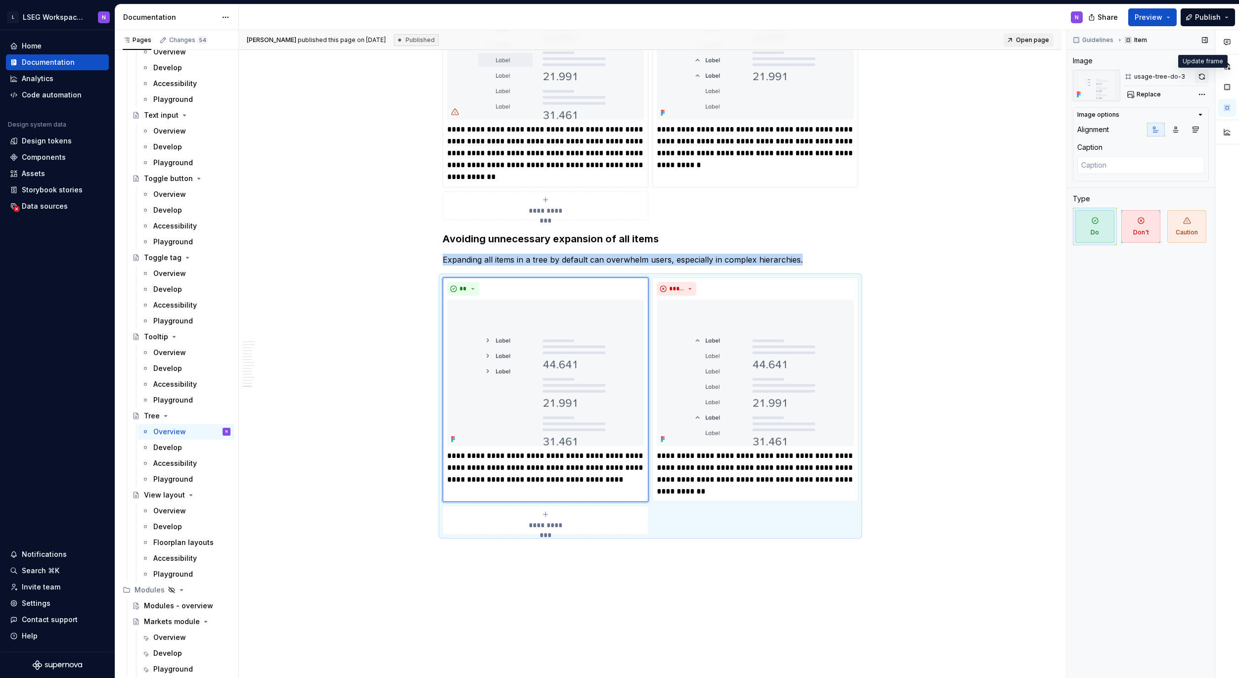
click at [1199, 75] on button "button" at bounding box center [1202, 77] width 14 height 14
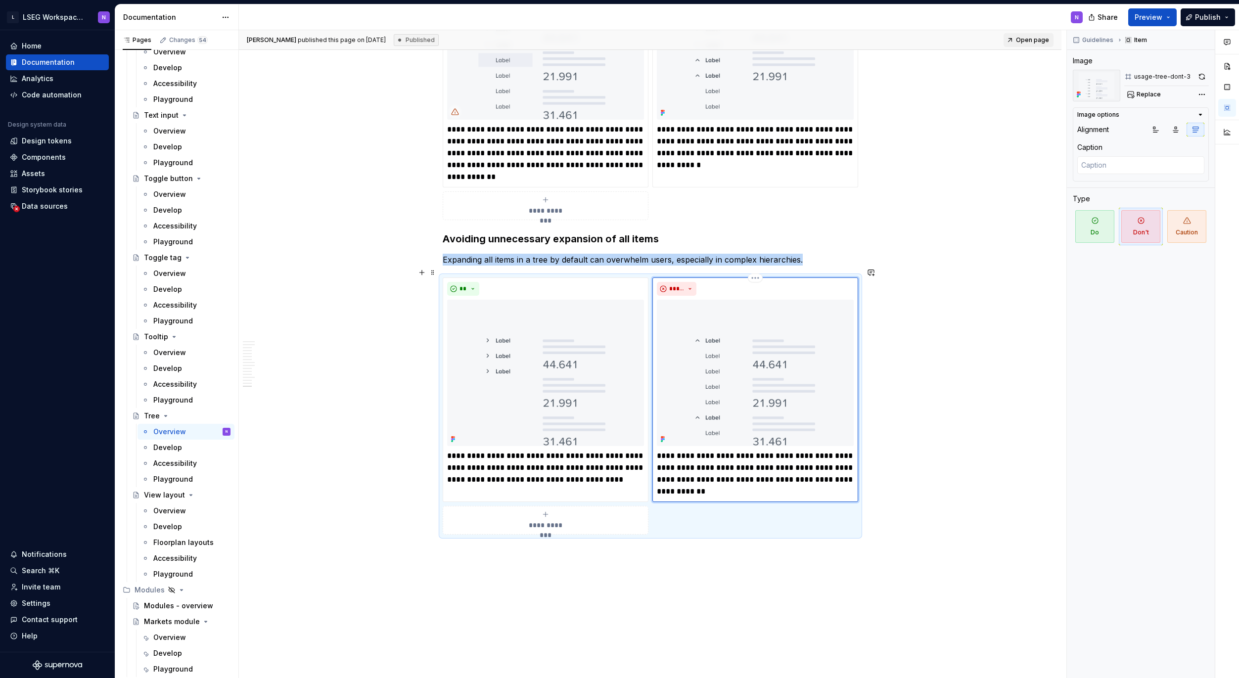
click at [788, 360] on img at bounding box center [755, 373] width 197 height 147
click at [1200, 79] on button "button" at bounding box center [1202, 77] width 14 height 14
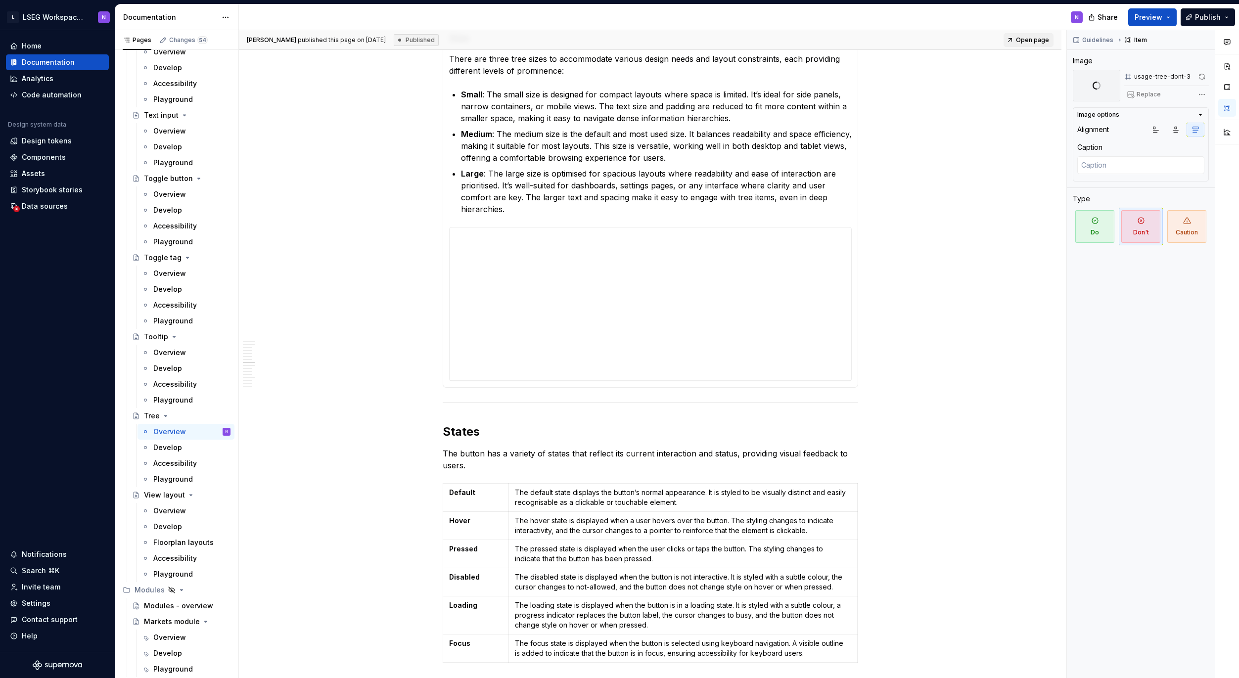
scroll to position [1598, 0]
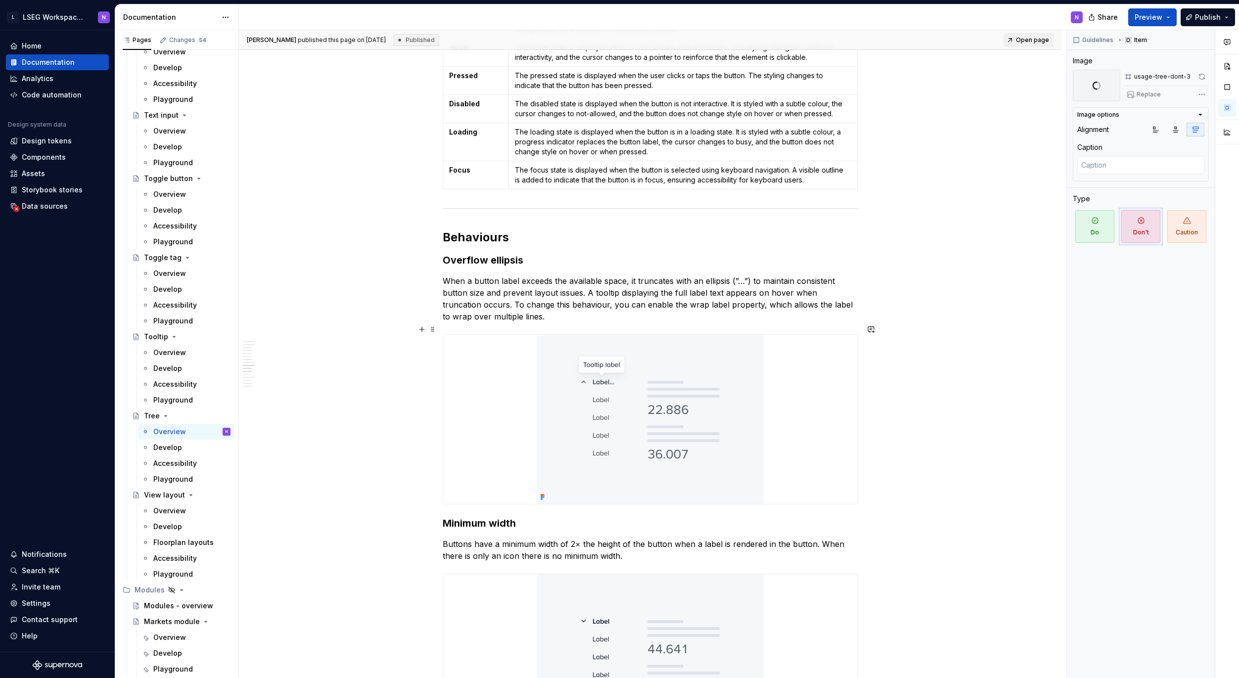
click at [769, 402] on div at bounding box center [650, 419] width 415 height 169
click at [1199, 80] on button "button" at bounding box center [1202, 77] width 14 height 14
click at [652, 416] on img at bounding box center [650, 419] width 227 height 169
click at [1200, 94] on div "Comments Open comments No comments yet Select ‘Comment’ from the block context …" at bounding box center [1153, 354] width 172 height 649
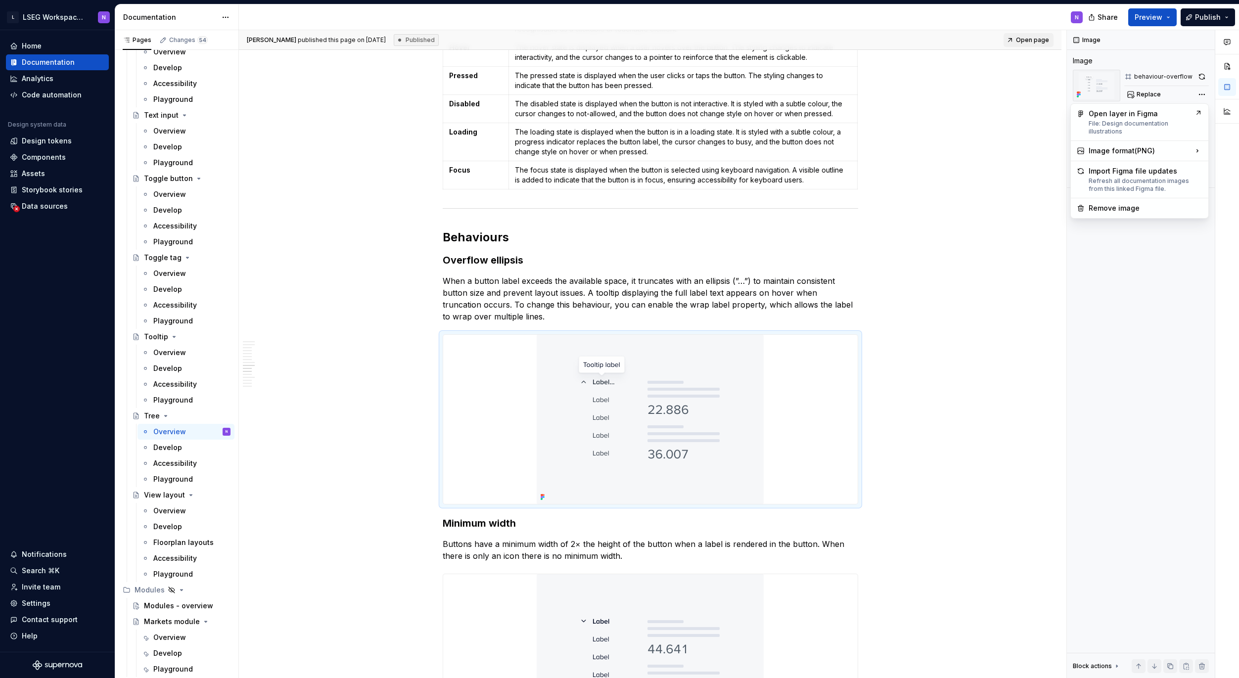
click at [1203, 75] on div "Comments Open comments No comments yet Select ‘Comment’ from the block context …" at bounding box center [1153, 354] width 172 height 649
type textarea "*"
click at [1201, 77] on button "button" at bounding box center [1202, 77] width 14 height 14
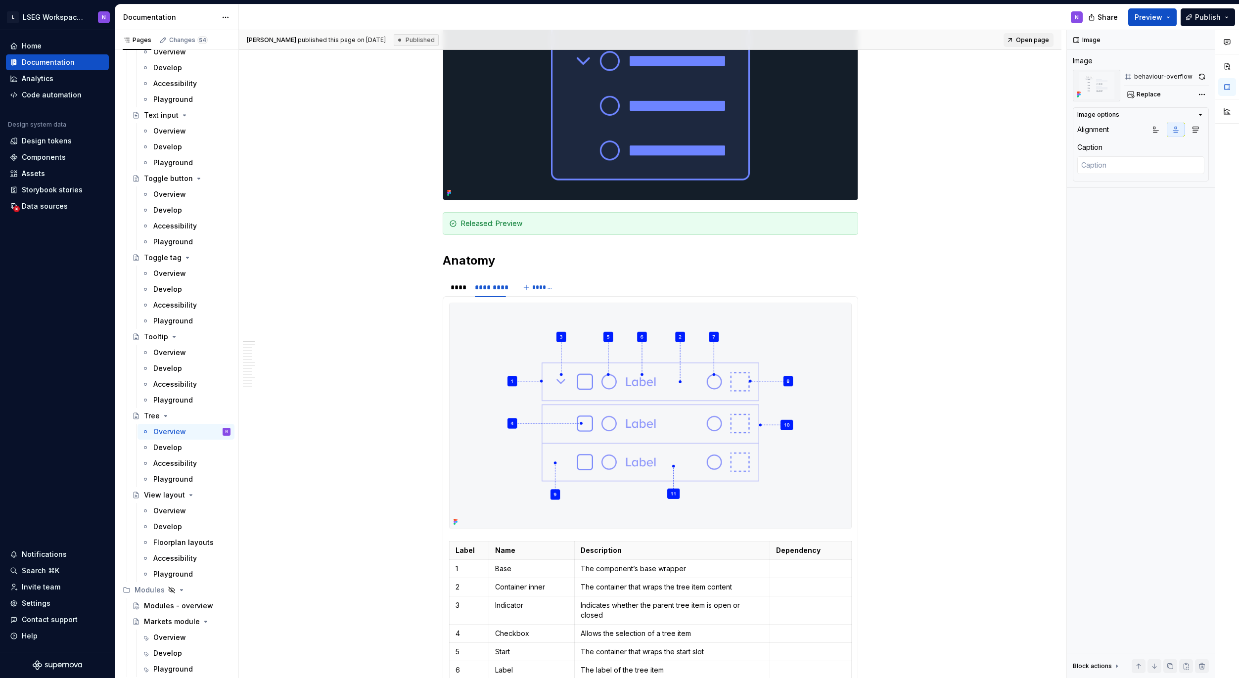
scroll to position [183, 0]
